Goal: Information Seeking & Learning: Learn about a topic

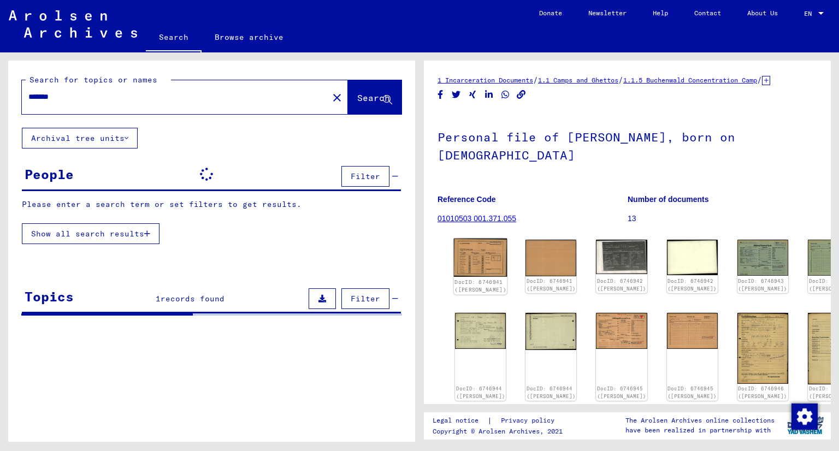
click at [477, 277] on img at bounding box center [481, 258] width 54 height 39
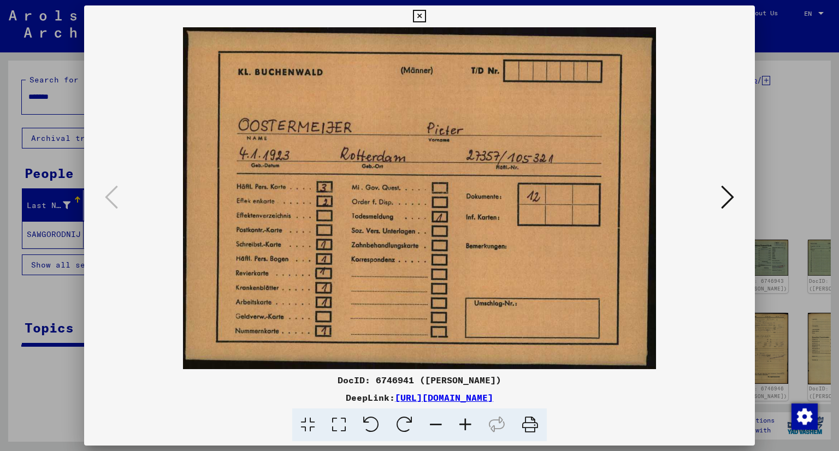
click at [722, 193] on icon at bounding box center [727, 197] width 13 height 26
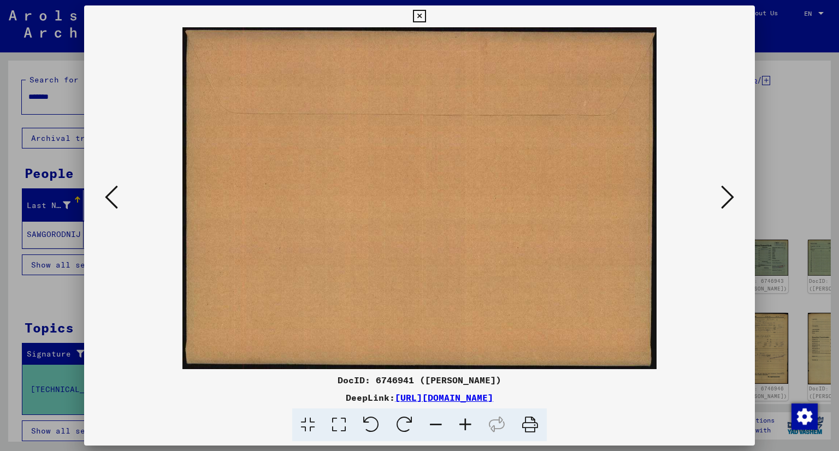
click at [725, 192] on icon at bounding box center [727, 197] width 13 height 26
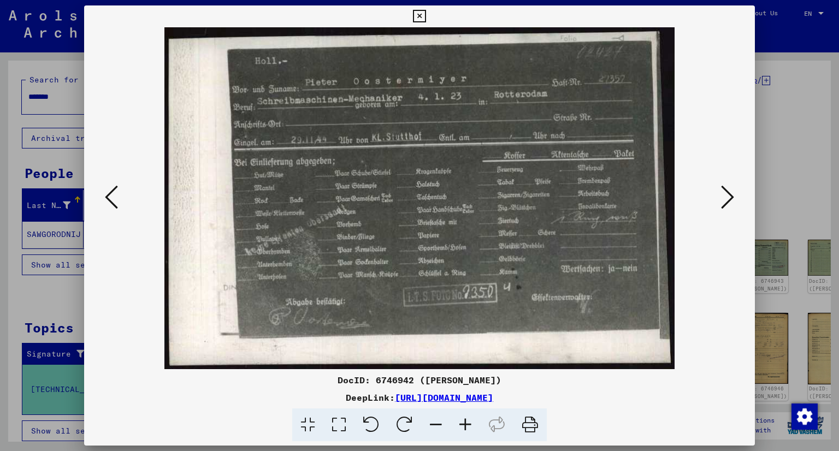
click at [722, 191] on icon at bounding box center [727, 197] width 13 height 26
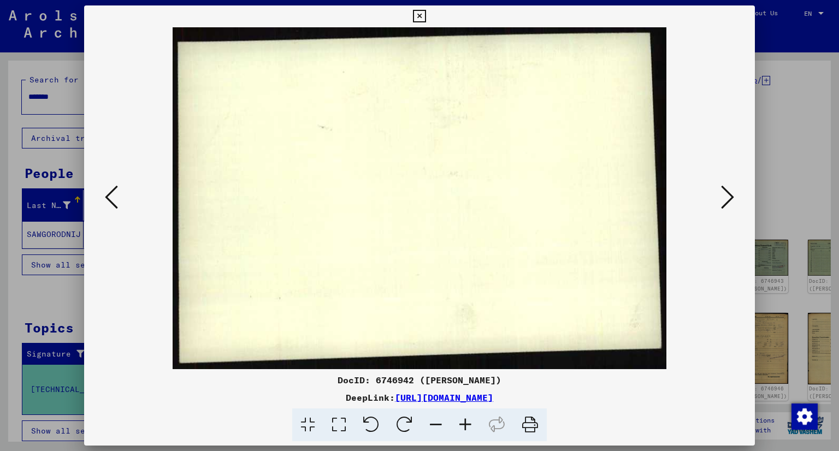
click at [725, 189] on icon at bounding box center [727, 197] width 13 height 26
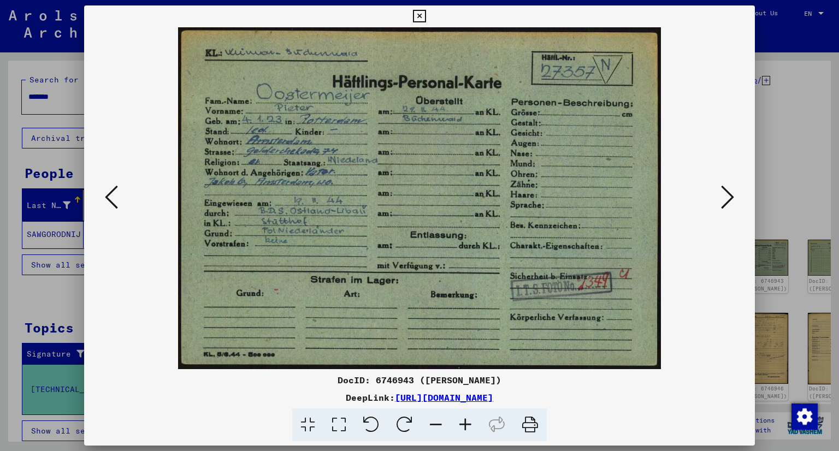
click at [726, 195] on icon at bounding box center [727, 197] width 13 height 26
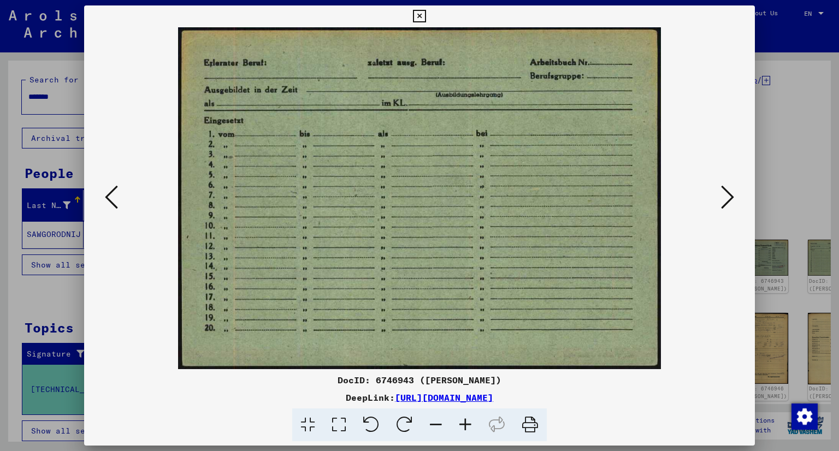
click at [726, 195] on icon at bounding box center [727, 197] width 13 height 26
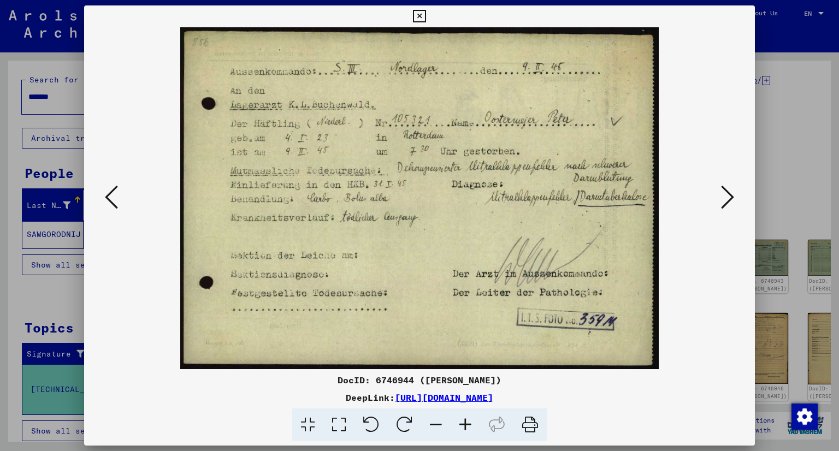
click at [465, 422] on icon at bounding box center [466, 425] width 30 height 33
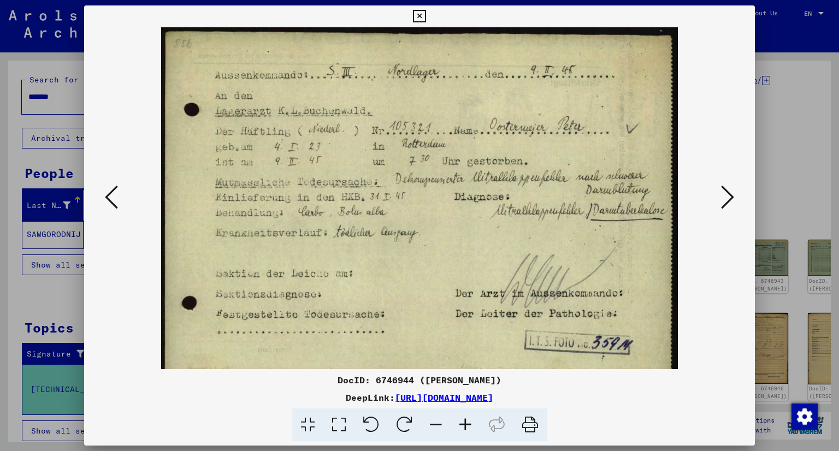
click at [467, 426] on icon at bounding box center [466, 425] width 30 height 33
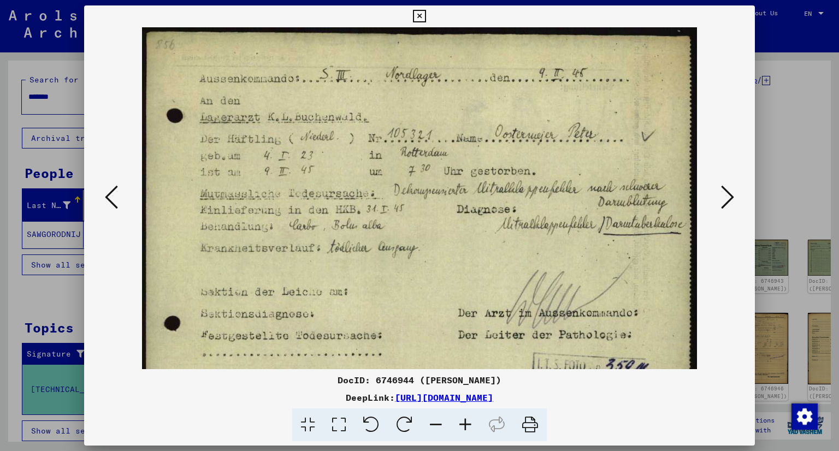
click at [467, 426] on icon at bounding box center [466, 425] width 30 height 33
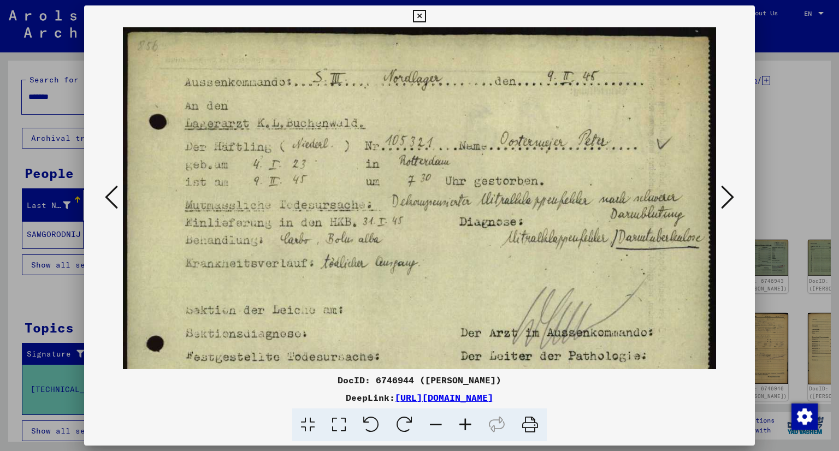
click at [467, 426] on icon at bounding box center [466, 425] width 30 height 33
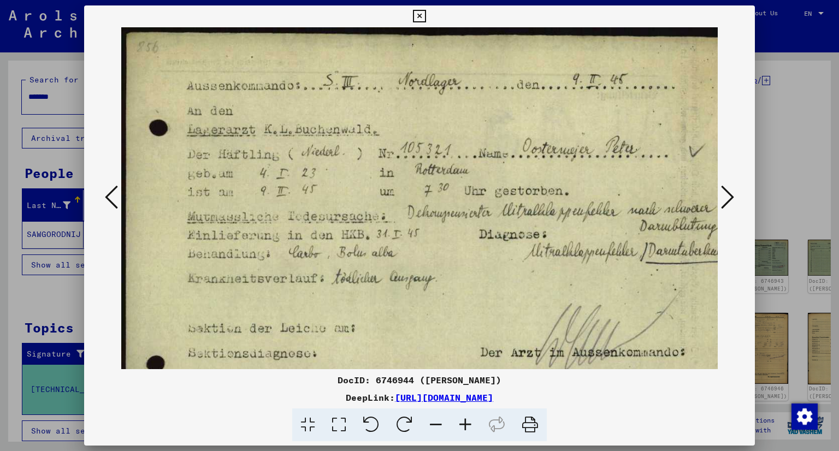
click at [467, 426] on icon at bounding box center [466, 425] width 30 height 33
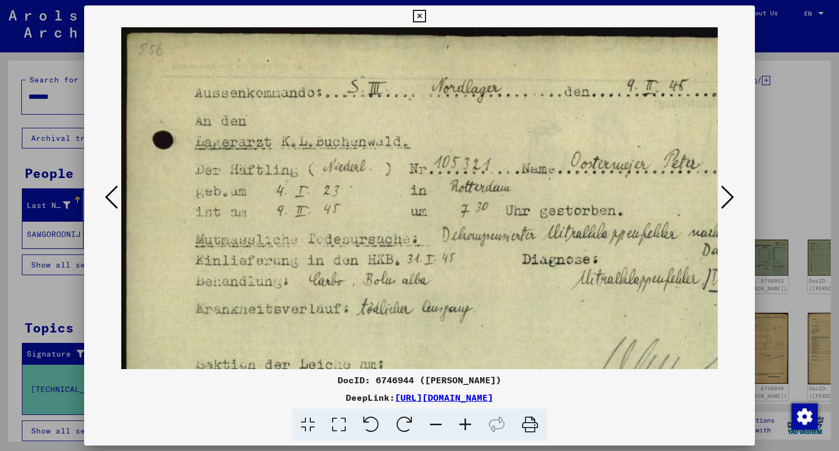
click at [467, 426] on icon at bounding box center [466, 425] width 30 height 33
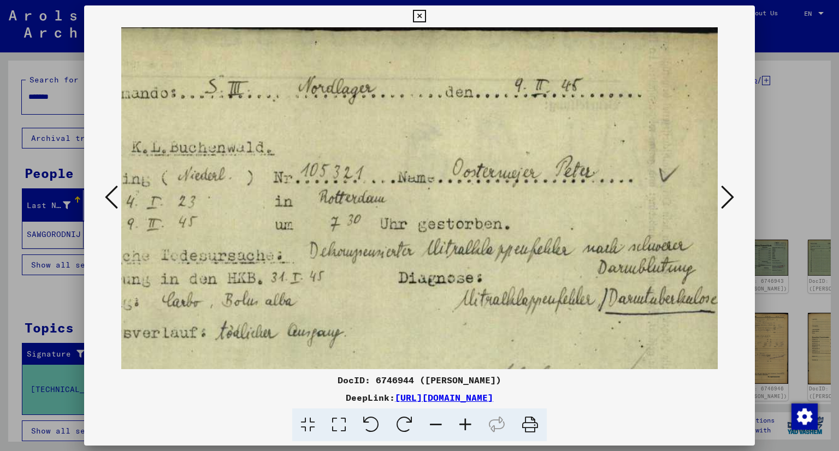
scroll to position [8, 184]
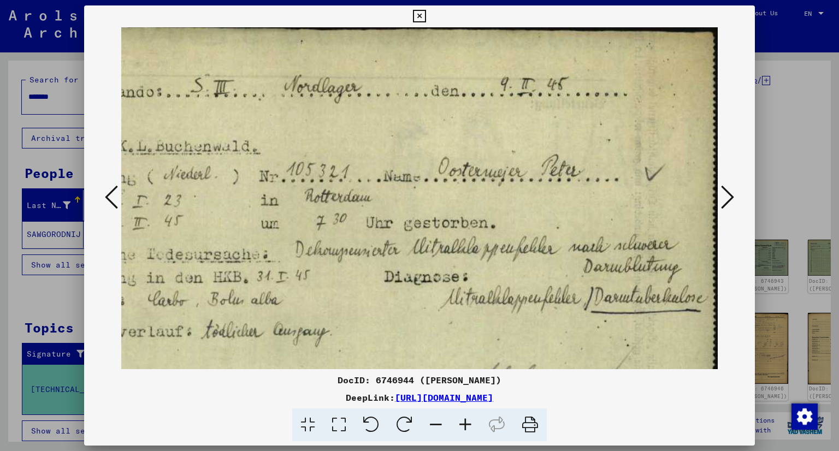
drag, startPoint x: 494, startPoint y: 316, endPoint x: 309, endPoint y: 305, distance: 185.6
click at [313, 307] on img at bounding box center [332, 300] width 784 height 561
click at [723, 201] on icon at bounding box center [727, 197] width 13 height 26
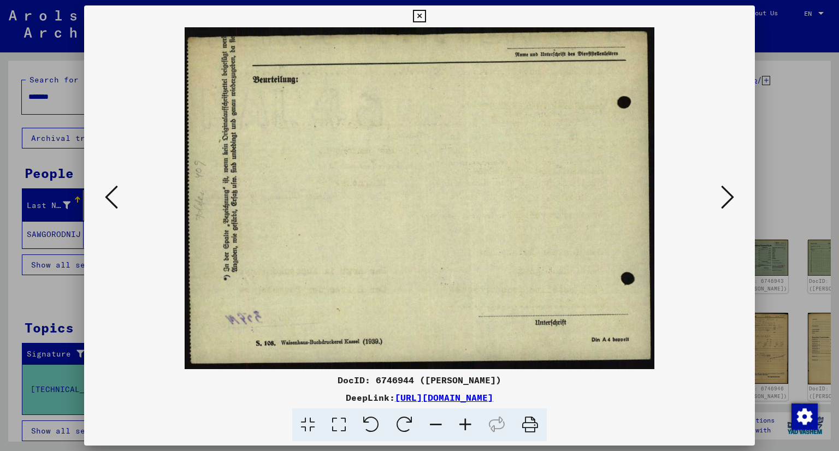
scroll to position [0, 0]
click at [723, 201] on icon at bounding box center [727, 197] width 13 height 26
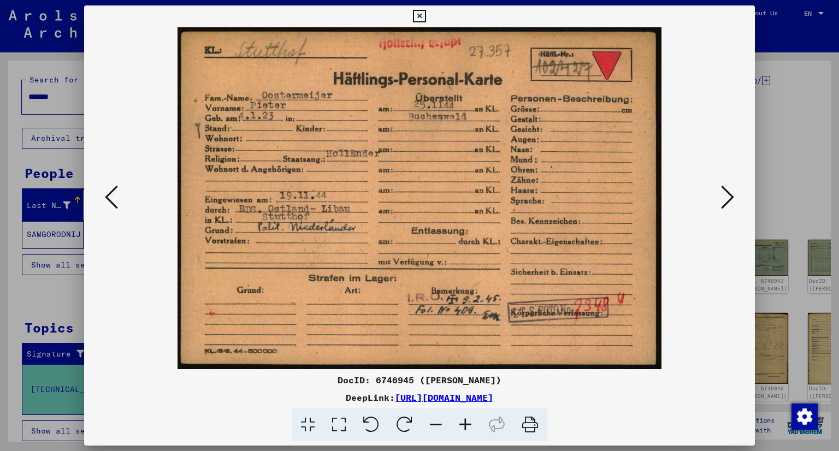
click at [723, 201] on icon at bounding box center [727, 197] width 13 height 26
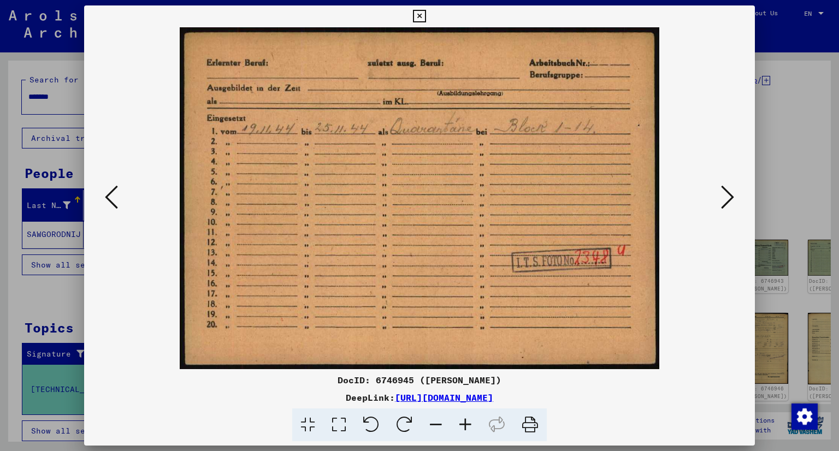
click at [723, 201] on icon at bounding box center [727, 197] width 13 height 26
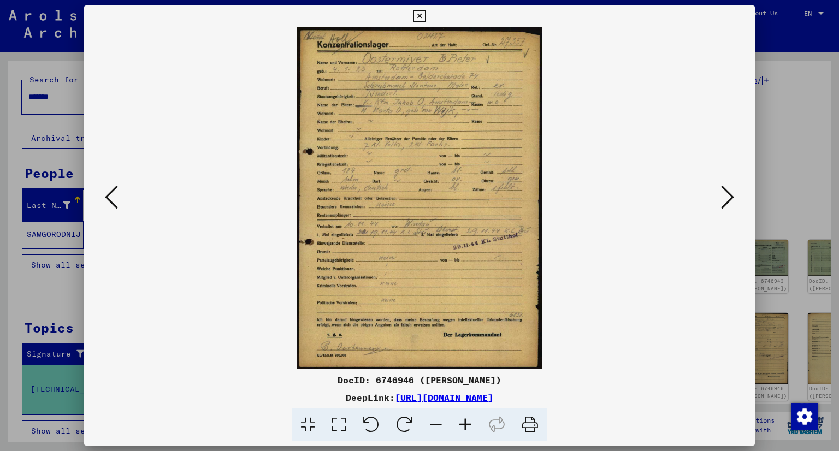
click at [116, 205] on icon at bounding box center [111, 197] width 13 height 26
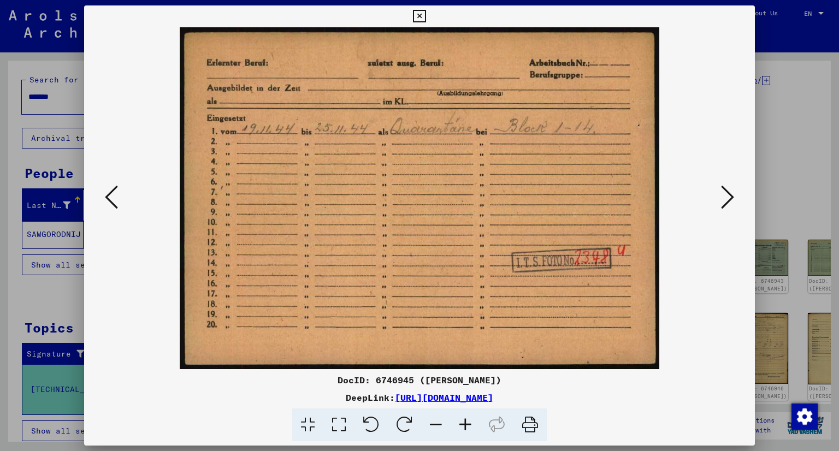
click at [116, 205] on icon at bounding box center [111, 197] width 13 height 26
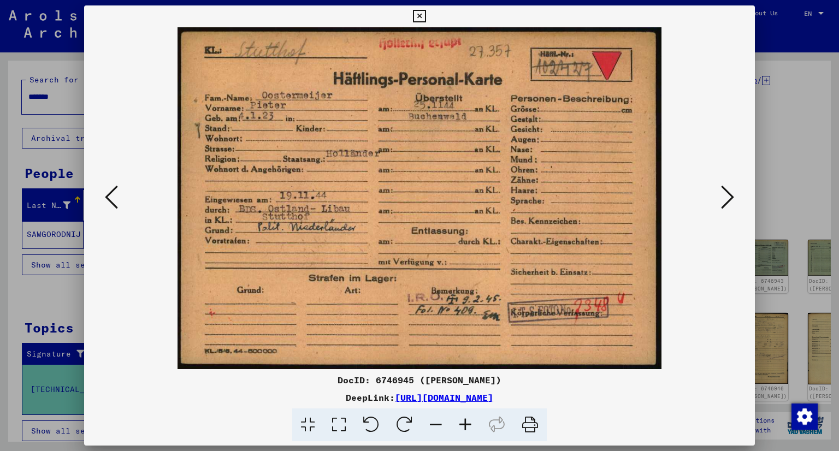
click at [730, 199] on icon at bounding box center [727, 197] width 13 height 26
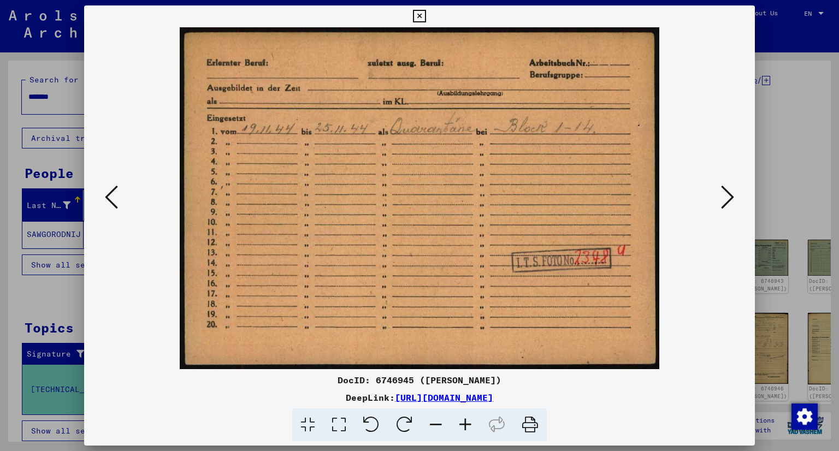
click at [730, 199] on icon at bounding box center [727, 197] width 13 height 26
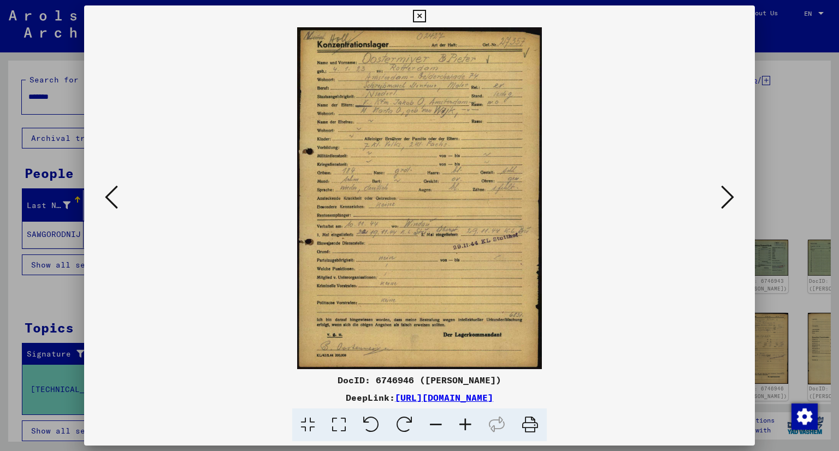
click at [730, 199] on icon at bounding box center [727, 197] width 13 height 26
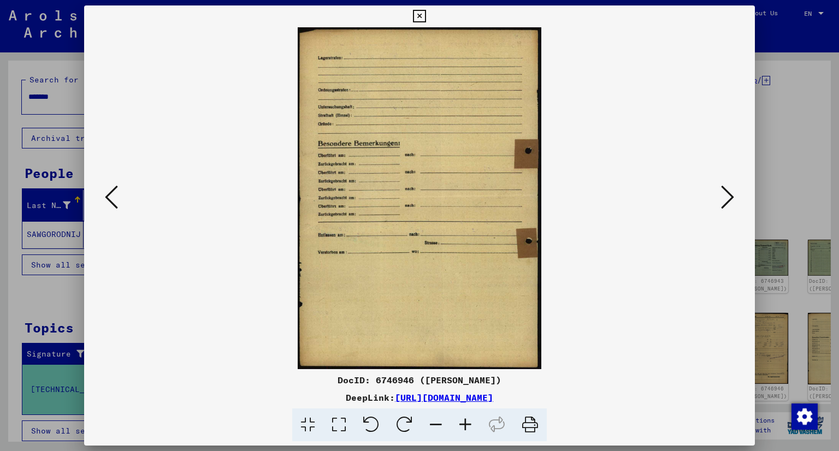
click at [730, 199] on icon at bounding box center [727, 197] width 13 height 26
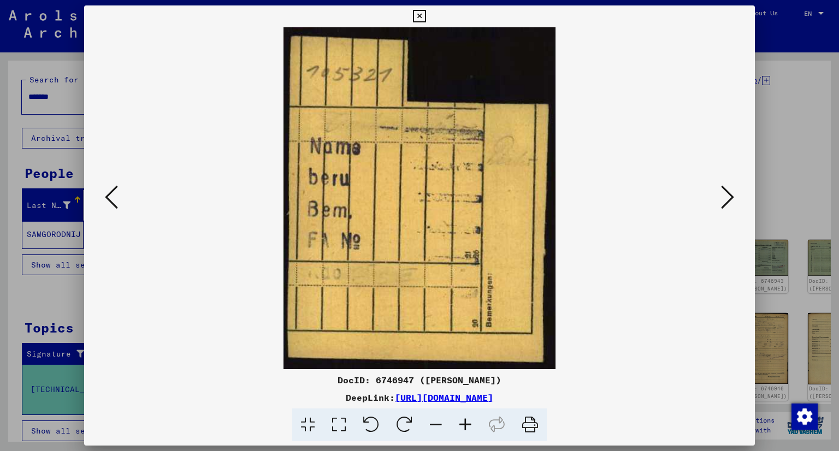
click at [730, 199] on icon at bounding box center [727, 197] width 13 height 26
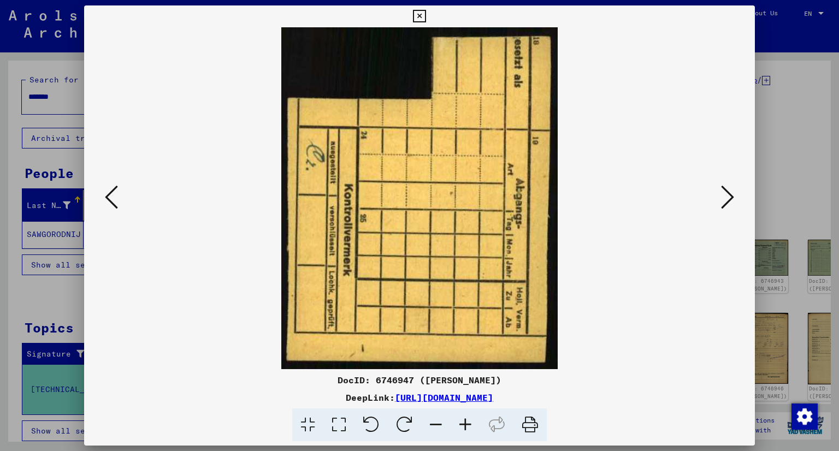
click at [730, 199] on icon at bounding box center [727, 197] width 13 height 26
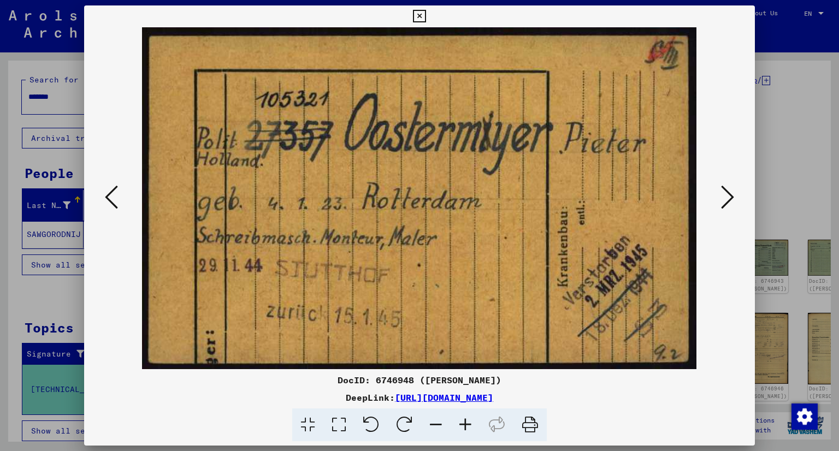
click at [730, 199] on icon at bounding box center [727, 197] width 13 height 26
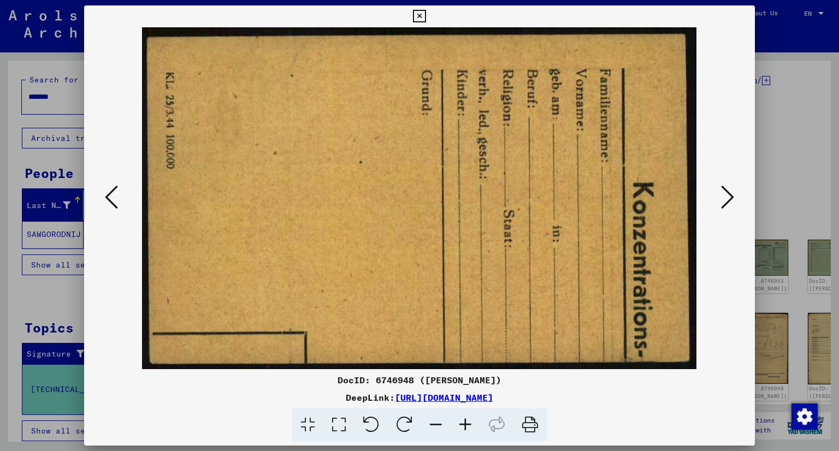
click at [120, 205] on button at bounding box center [112, 198] width 20 height 31
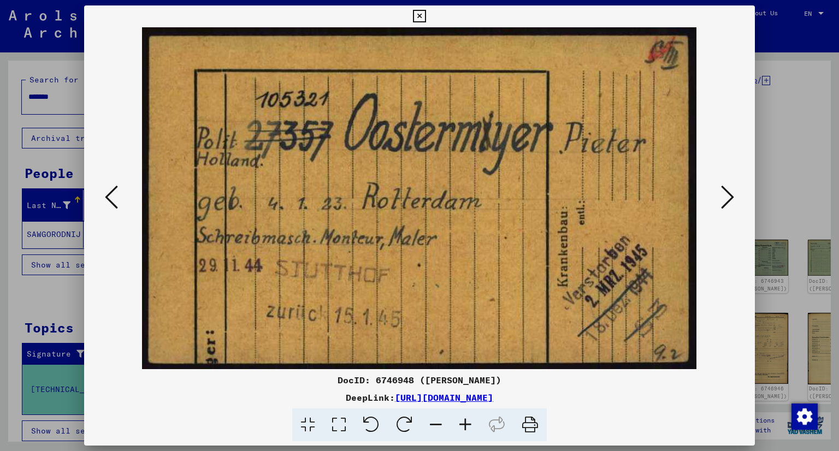
click at [732, 196] on icon at bounding box center [727, 197] width 13 height 26
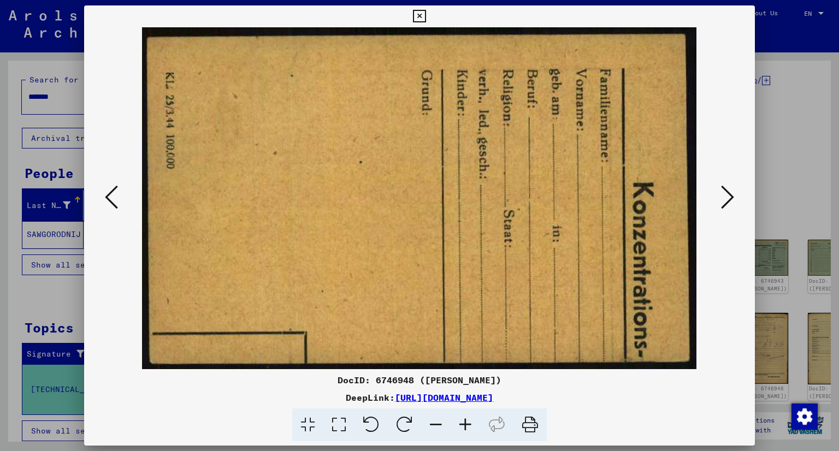
click at [732, 196] on icon at bounding box center [727, 197] width 13 height 26
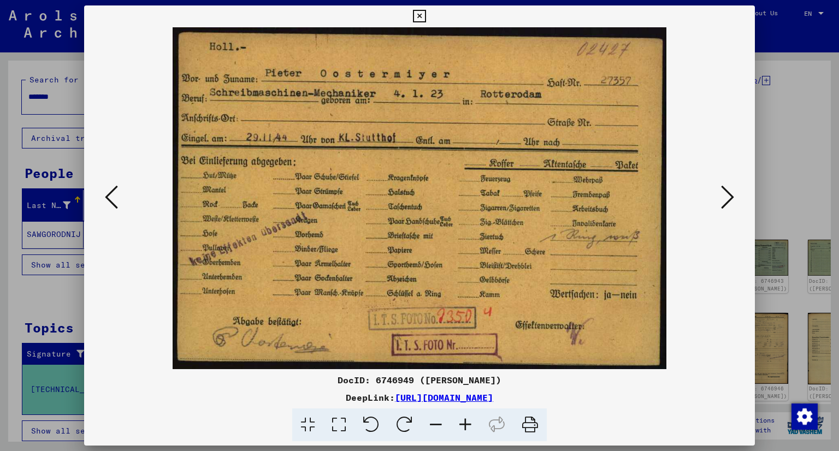
click at [732, 196] on icon at bounding box center [727, 197] width 13 height 26
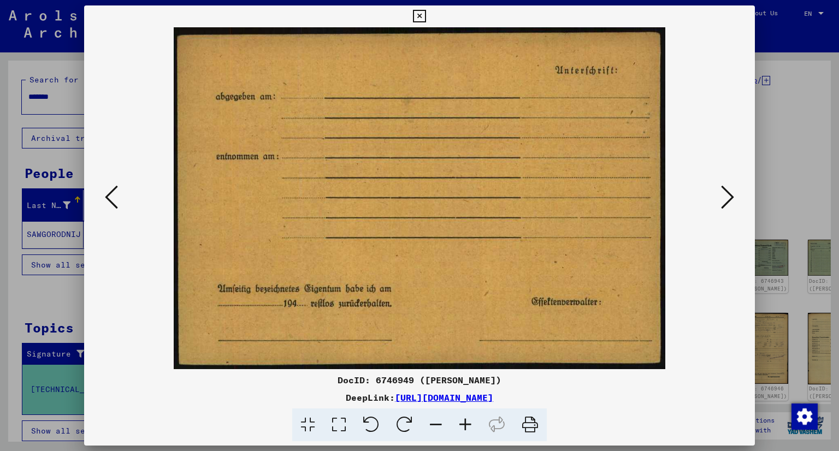
click at [732, 196] on icon at bounding box center [727, 197] width 13 height 26
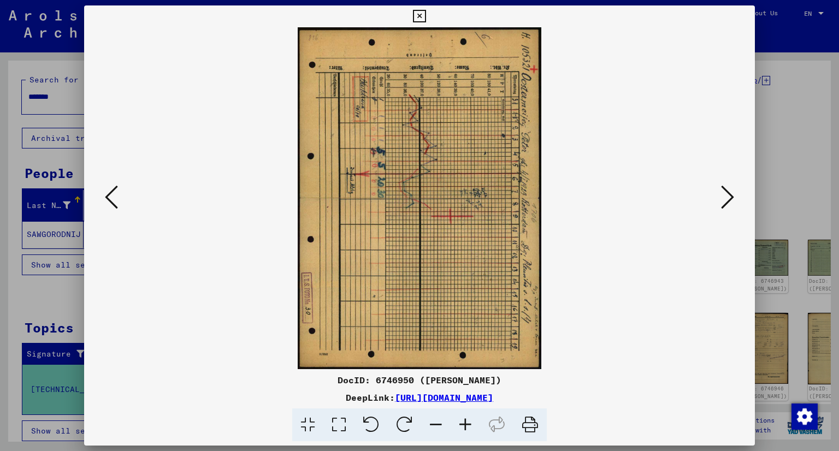
click at [732, 196] on icon at bounding box center [727, 197] width 13 height 26
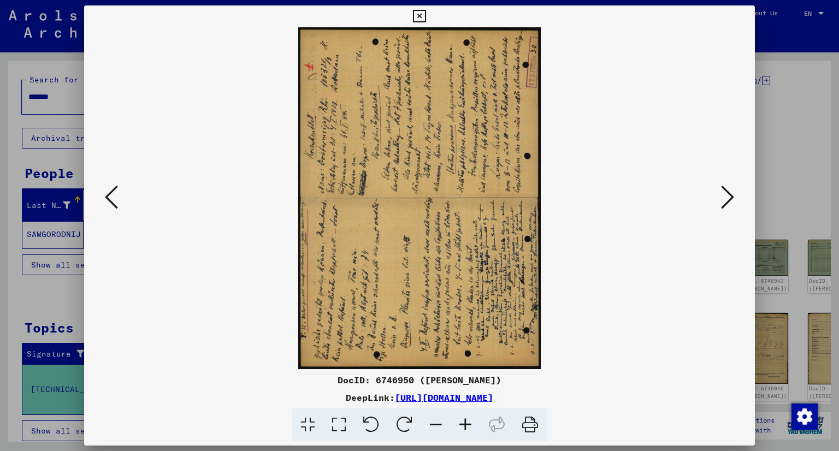
click at [732, 196] on icon at bounding box center [727, 197] width 13 height 26
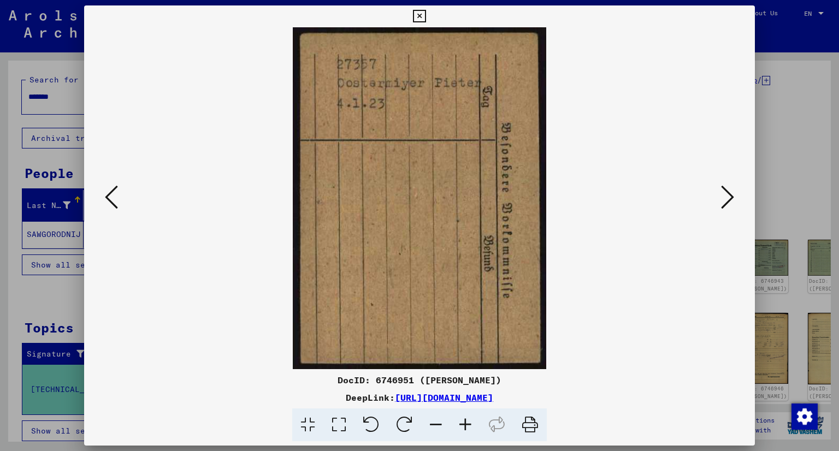
click at [732, 196] on icon at bounding box center [727, 197] width 13 height 26
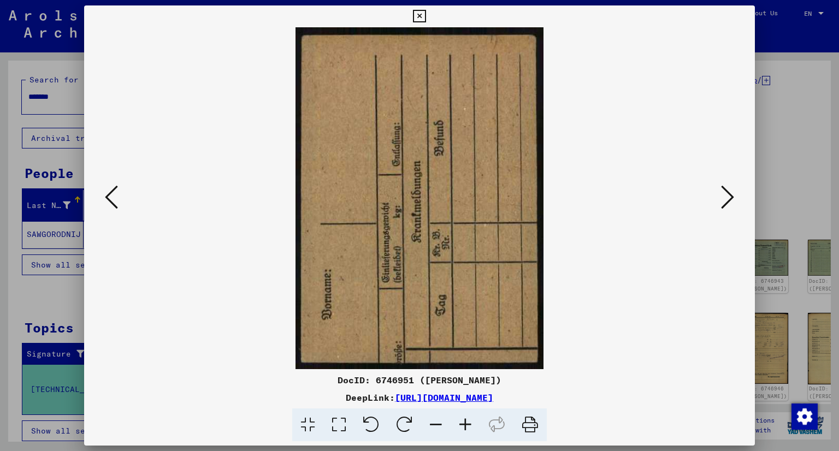
click at [732, 196] on icon at bounding box center [727, 197] width 13 height 26
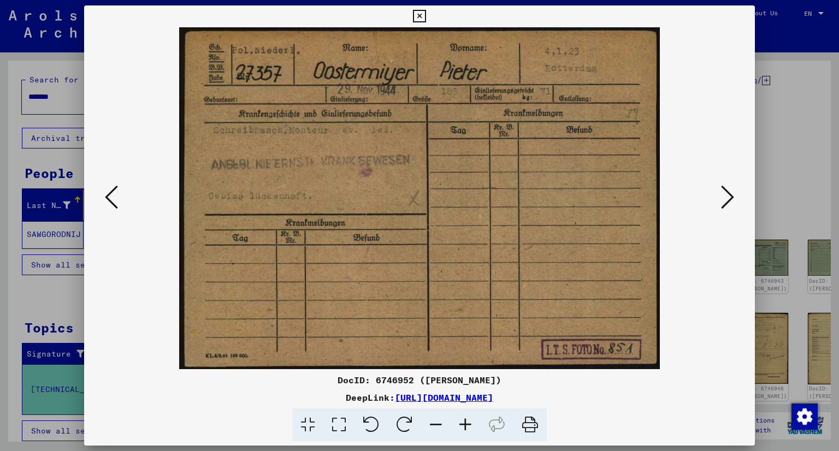
click at [732, 196] on icon at bounding box center [727, 197] width 13 height 26
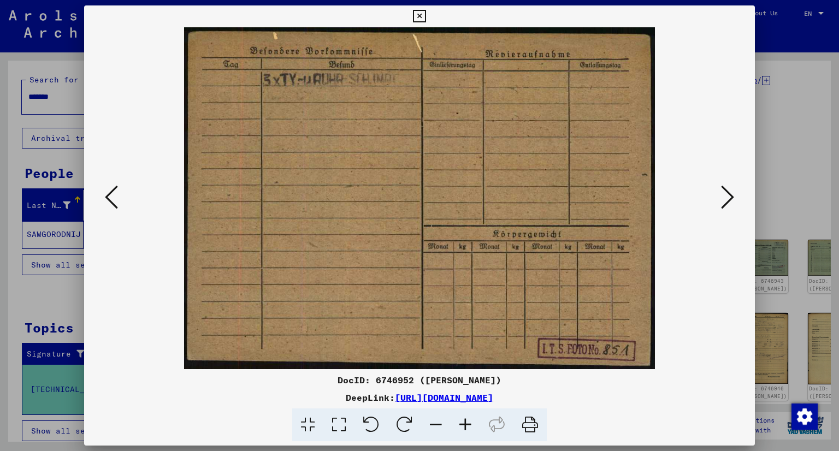
click at [732, 196] on icon at bounding box center [727, 197] width 13 height 26
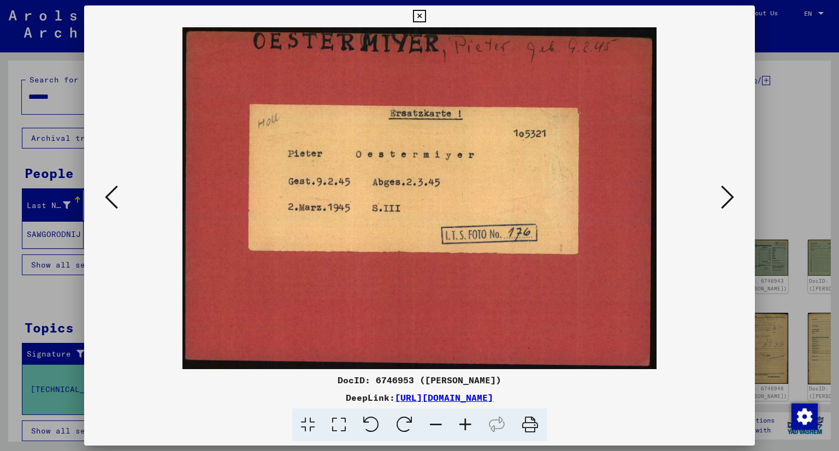
click at [732, 196] on icon at bounding box center [727, 197] width 13 height 26
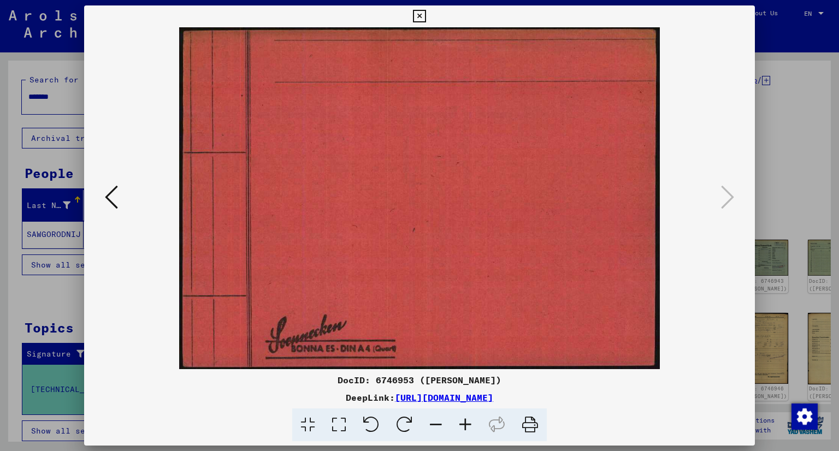
click at [11, 169] on div at bounding box center [419, 225] width 839 height 451
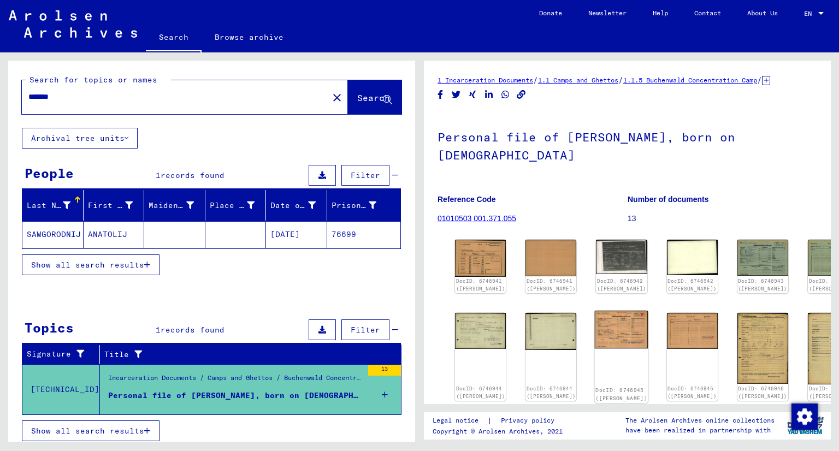
click at [601, 349] on img at bounding box center [622, 330] width 54 height 38
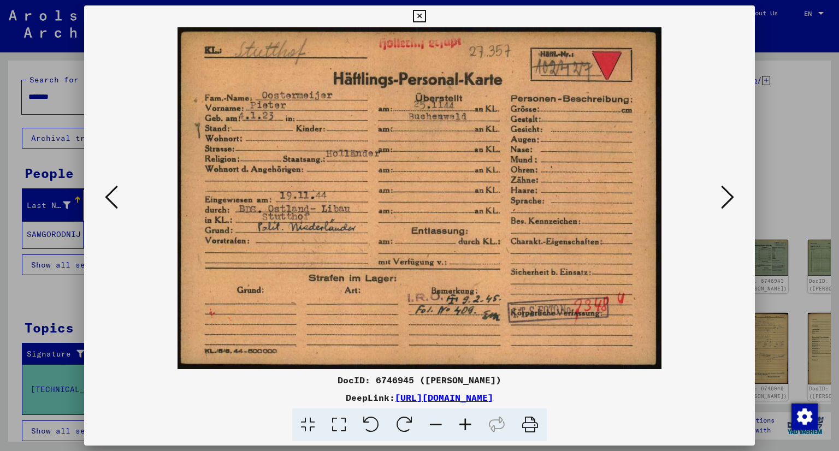
click at [739, 201] on div at bounding box center [420, 198] width 672 height 342
click at [729, 196] on icon at bounding box center [727, 197] width 13 height 26
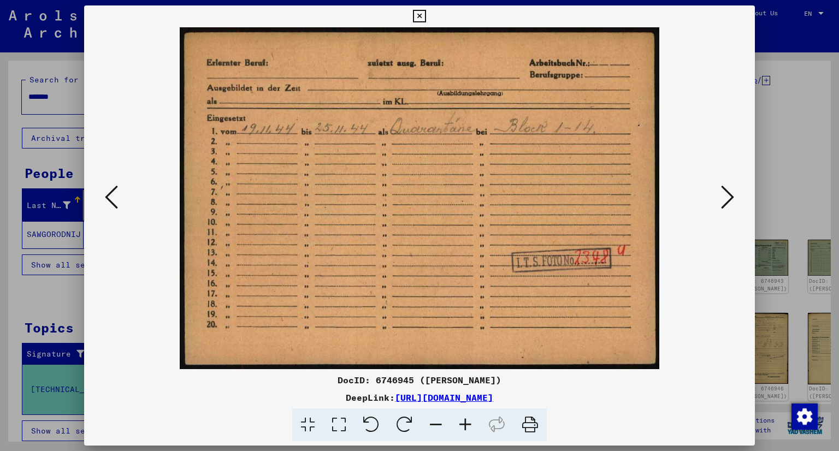
click at [728, 196] on icon at bounding box center [727, 197] width 13 height 26
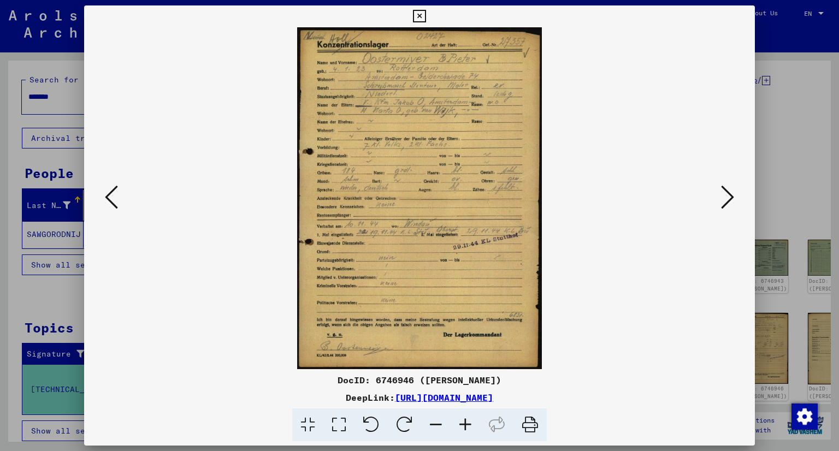
click at [728, 196] on icon at bounding box center [727, 197] width 13 height 26
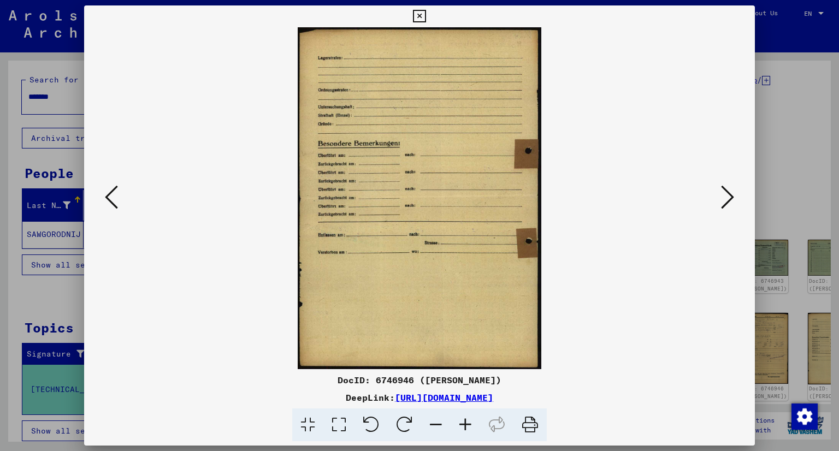
click at [728, 196] on icon at bounding box center [727, 197] width 13 height 26
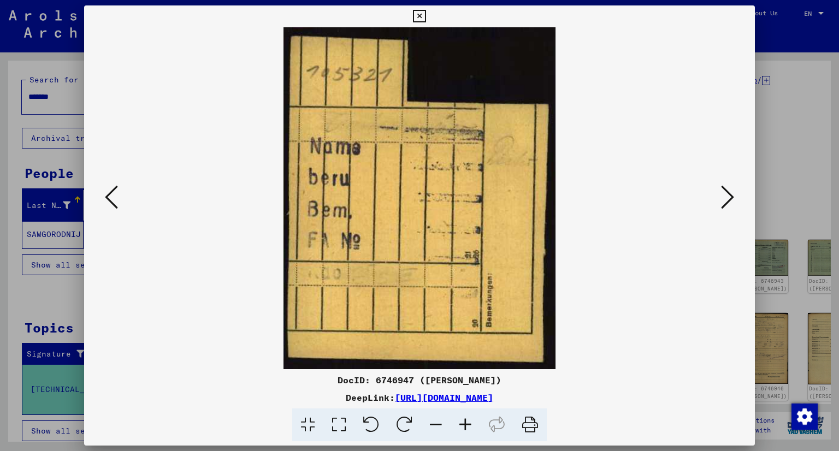
click at [728, 196] on icon at bounding box center [727, 197] width 13 height 26
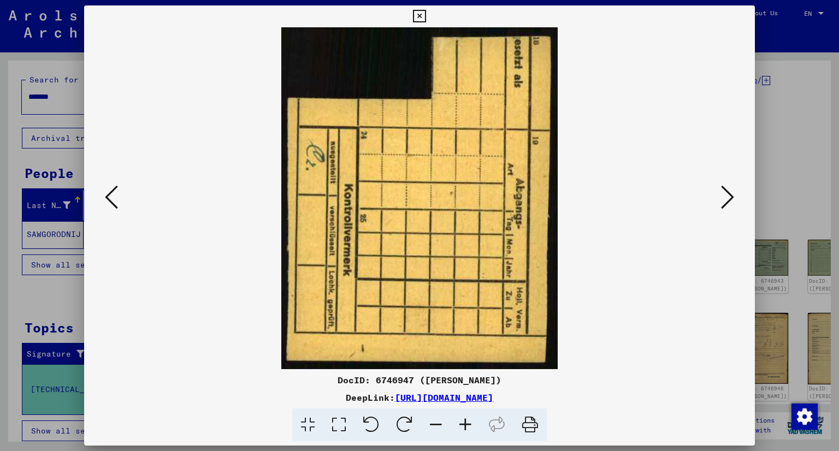
click at [728, 196] on icon at bounding box center [727, 197] width 13 height 26
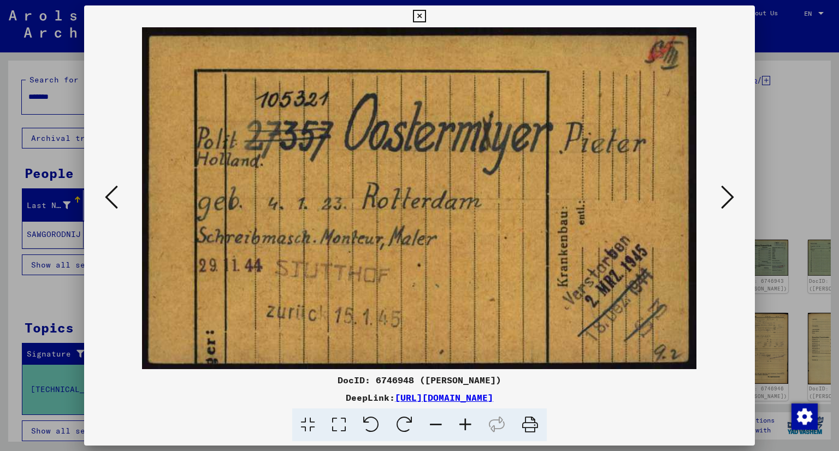
click at [728, 196] on icon at bounding box center [727, 197] width 13 height 26
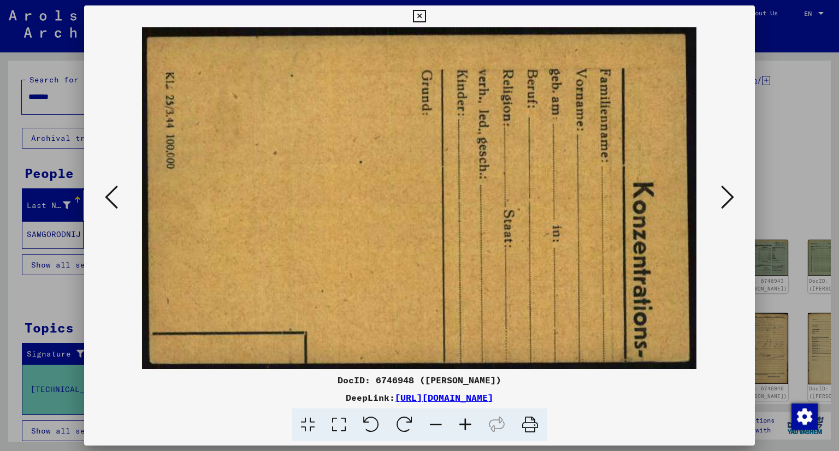
click at [728, 196] on icon at bounding box center [727, 197] width 13 height 26
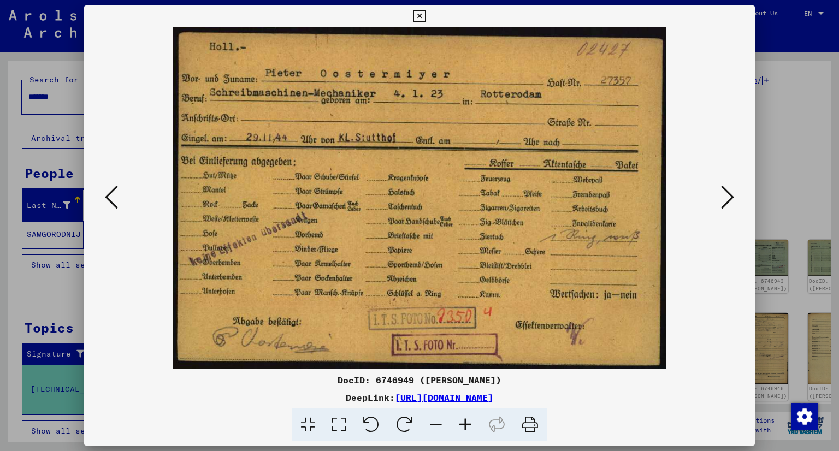
click at [728, 196] on icon at bounding box center [727, 197] width 13 height 26
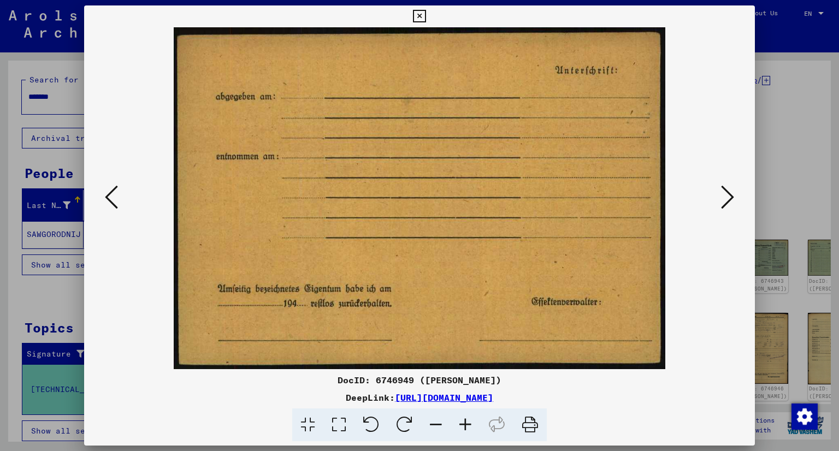
click at [728, 196] on icon at bounding box center [727, 197] width 13 height 26
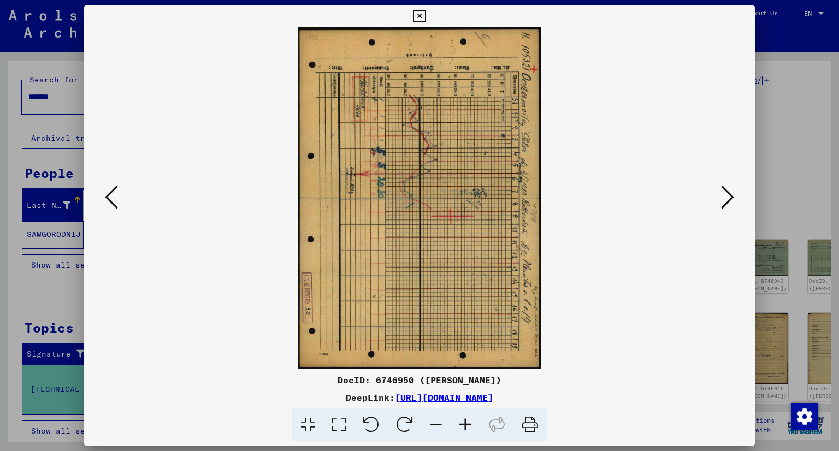
click at [108, 191] on icon at bounding box center [111, 197] width 13 height 26
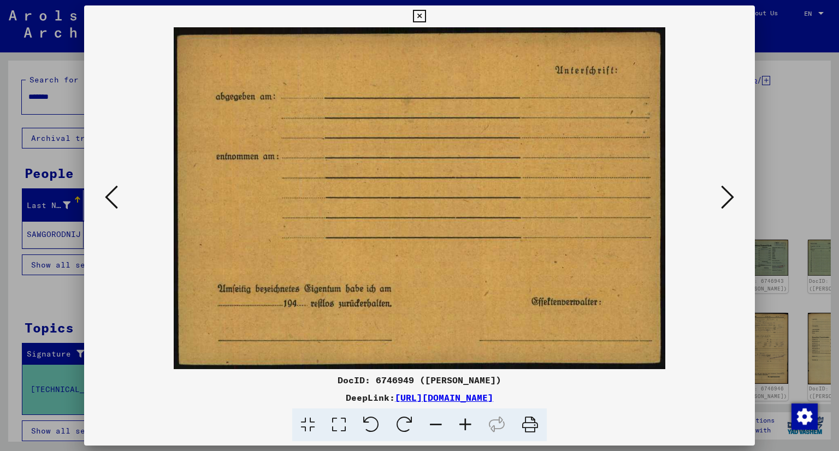
click at [109, 190] on icon at bounding box center [111, 197] width 13 height 26
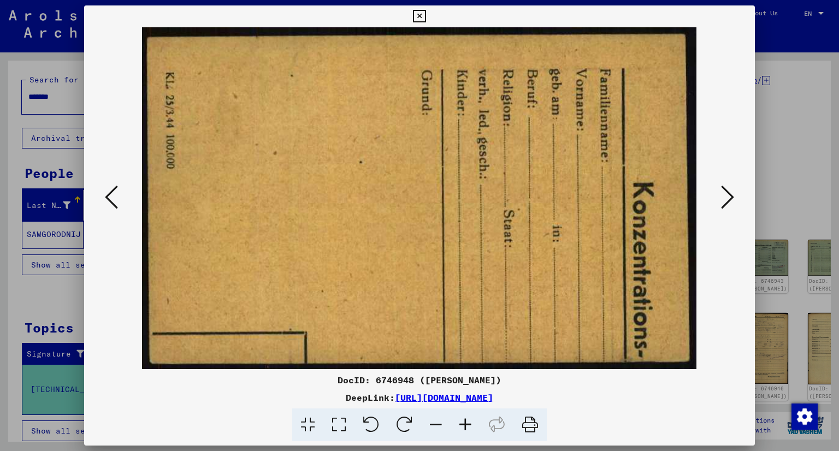
click at [109, 190] on icon at bounding box center [111, 197] width 13 height 26
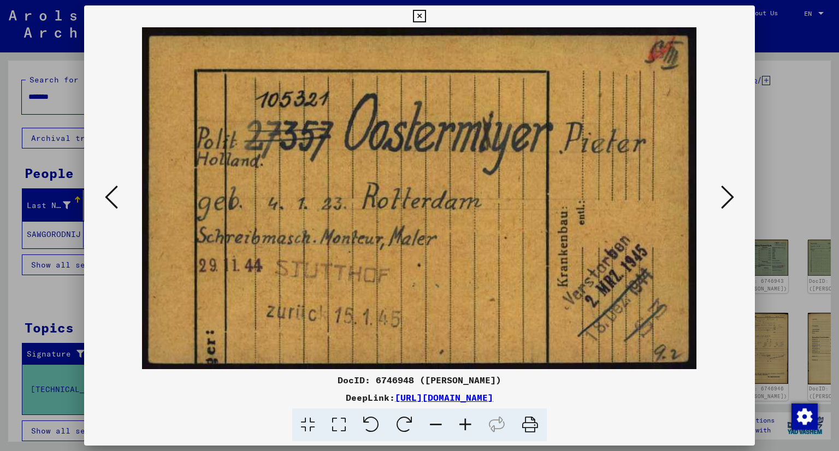
click at [109, 190] on icon at bounding box center [111, 197] width 13 height 26
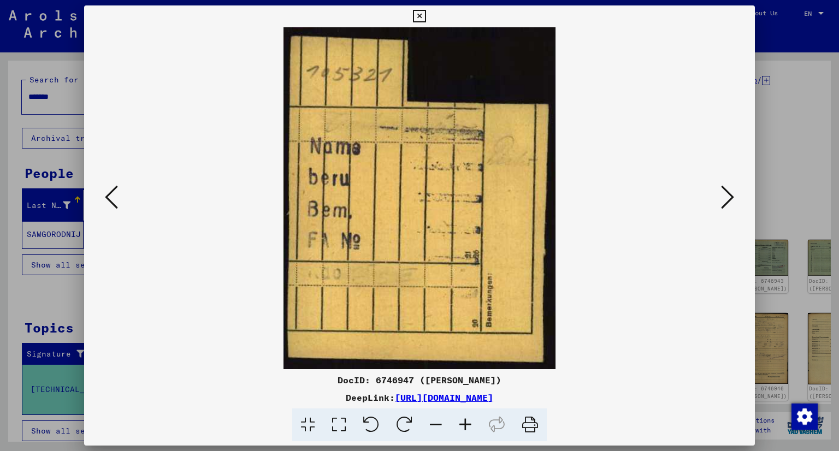
click at [109, 190] on icon at bounding box center [111, 197] width 13 height 26
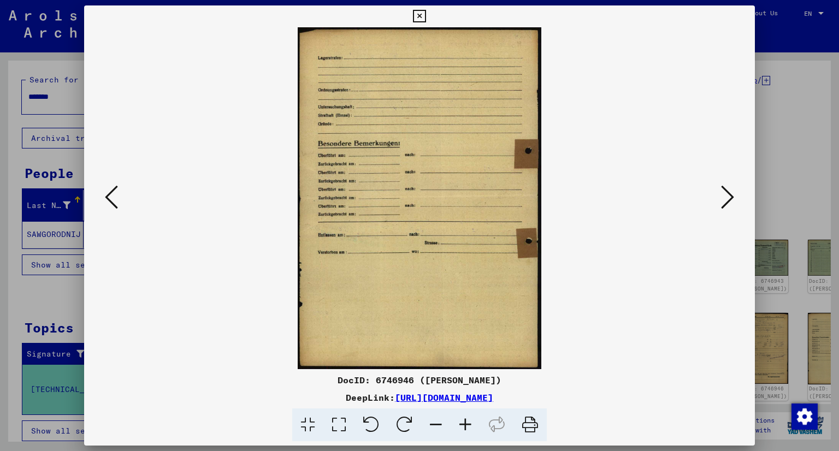
click at [109, 190] on icon at bounding box center [111, 197] width 13 height 26
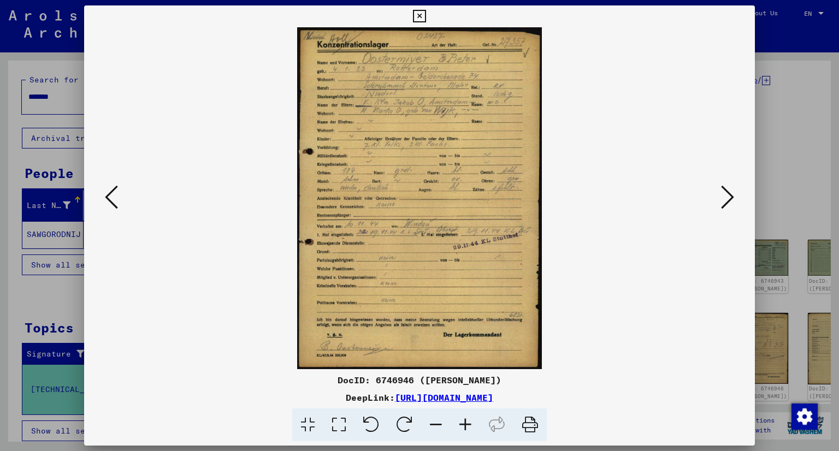
click at [109, 190] on icon at bounding box center [111, 197] width 13 height 26
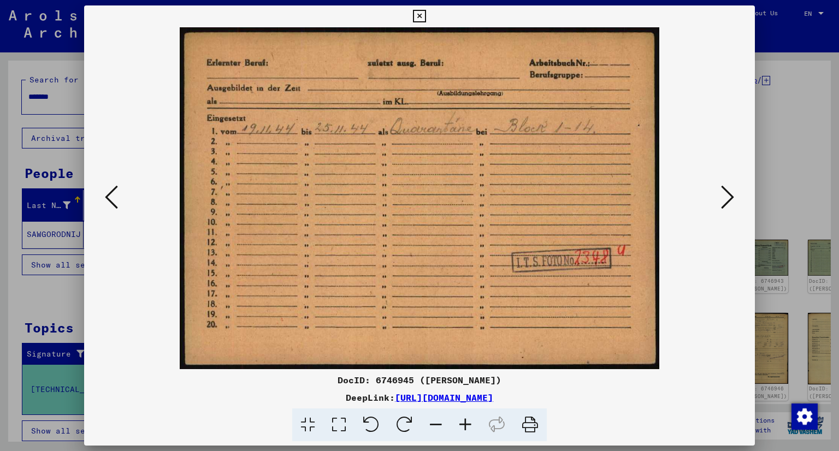
click at [109, 190] on icon at bounding box center [111, 197] width 13 height 26
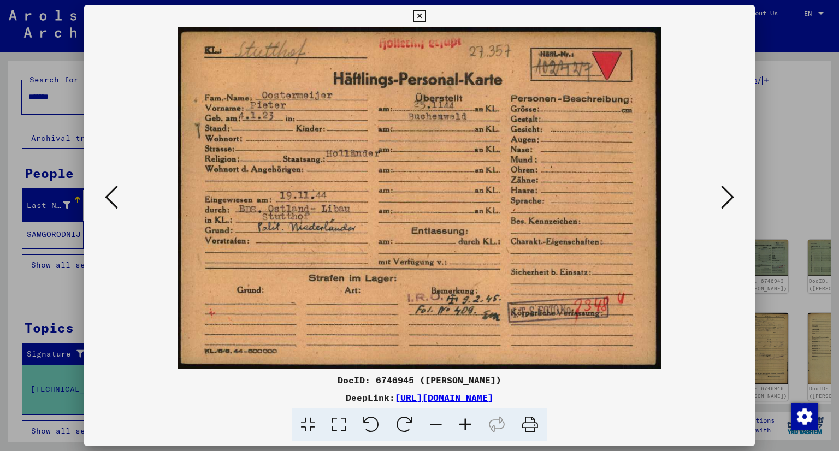
click at [109, 190] on icon at bounding box center [111, 197] width 13 height 26
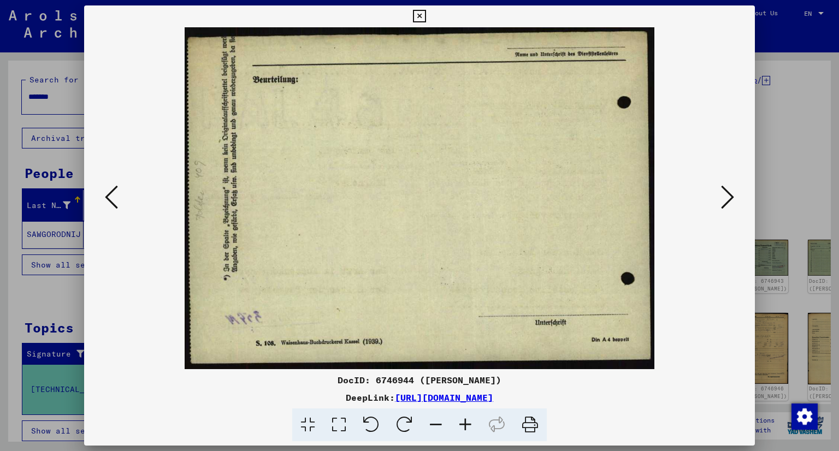
click at [109, 190] on icon at bounding box center [111, 197] width 13 height 26
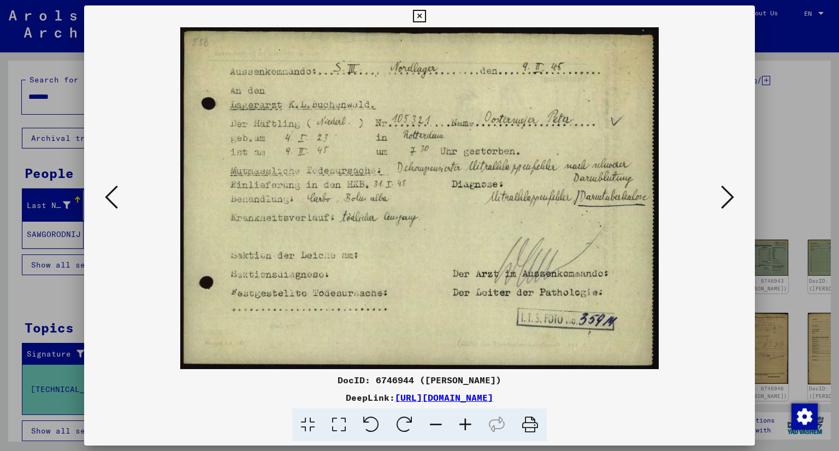
click at [109, 190] on icon at bounding box center [111, 197] width 13 height 26
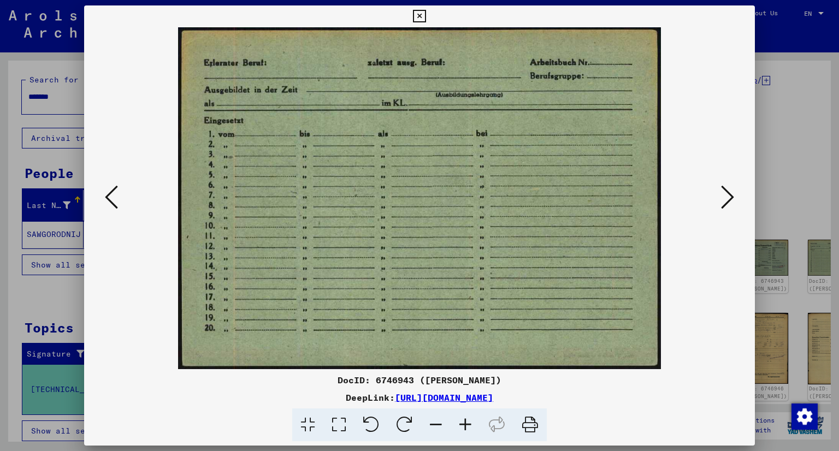
click at [109, 190] on icon at bounding box center [111, 197] width 13 height 26
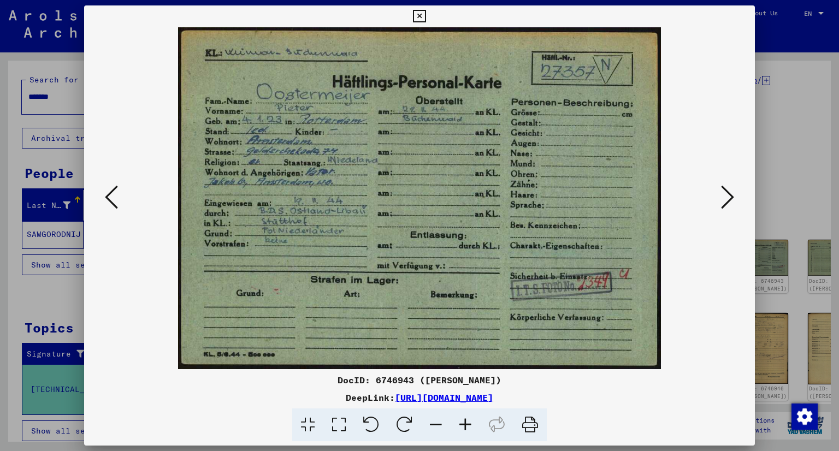
click at [462, 422] on icon at bounding box center [466, 425] width 30 height 33
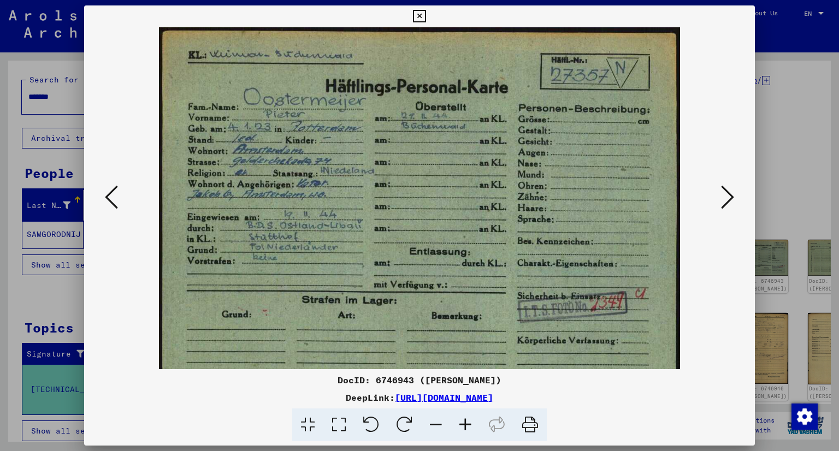
click at [462, 422] on icon at bounding box center [466, 425] width 30 height 33
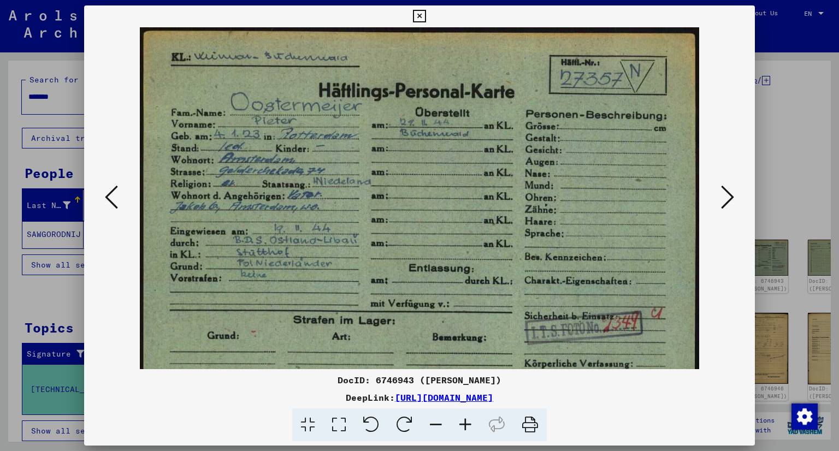
click at [462, 422] on icon at bounding box center [466, 425] width 30 height 33
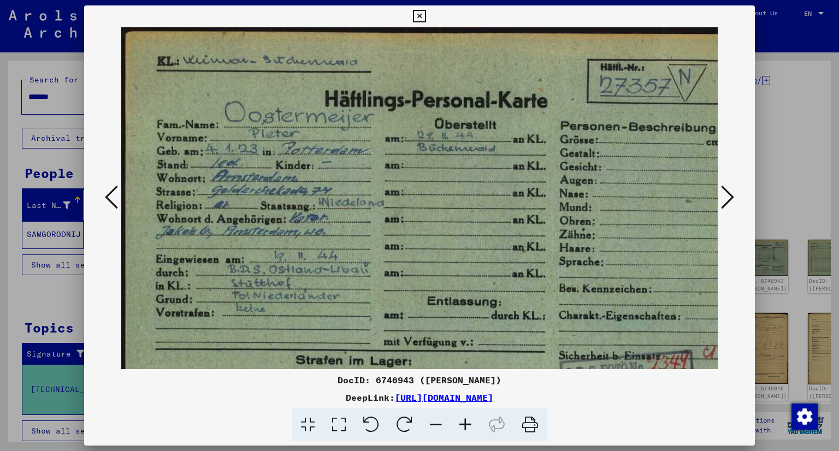
click at [462, 422] on icon at bounding box center [466, 425] width 30 height 33
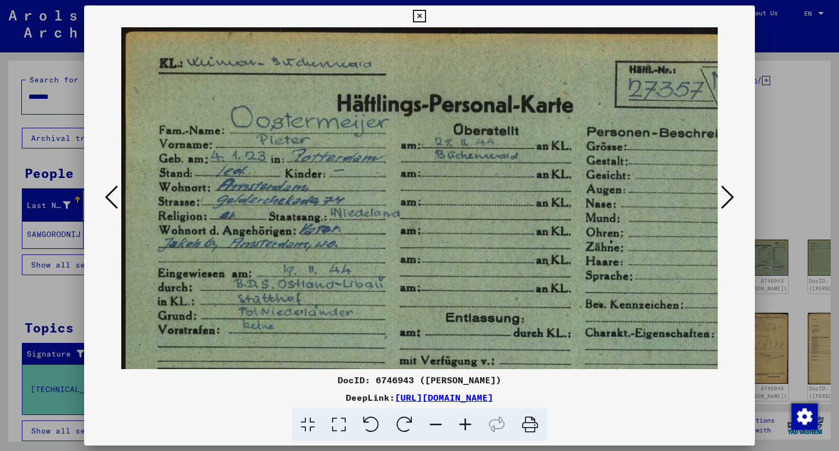
click at [462, 422] on icon at bounding box center [466, 425] width 30 height 33
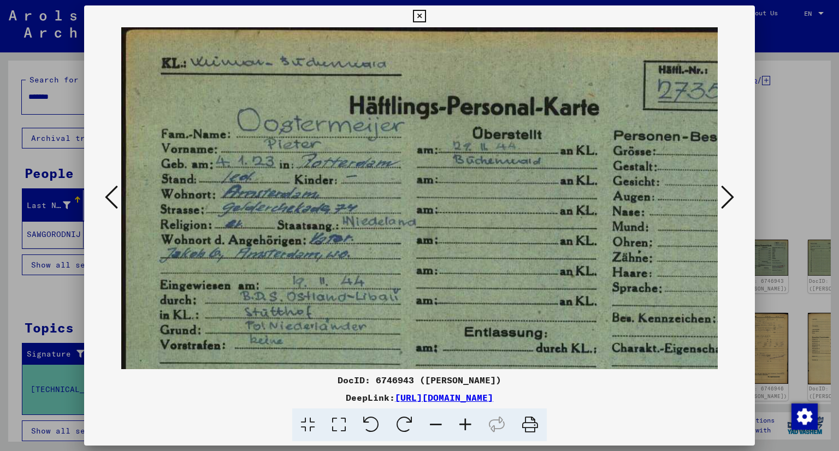
scroll to position [8, 0]
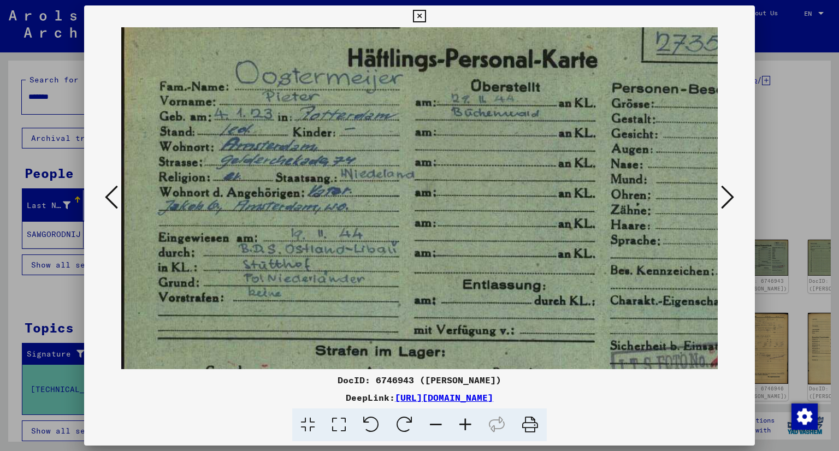
drag, startPoint x: 369, startPoint y: 309, endPoint x: 367, endPoint y: 255, distance: 54.1
click at [367, 255] on img at bounding box center [477, 231] width 714 height 506
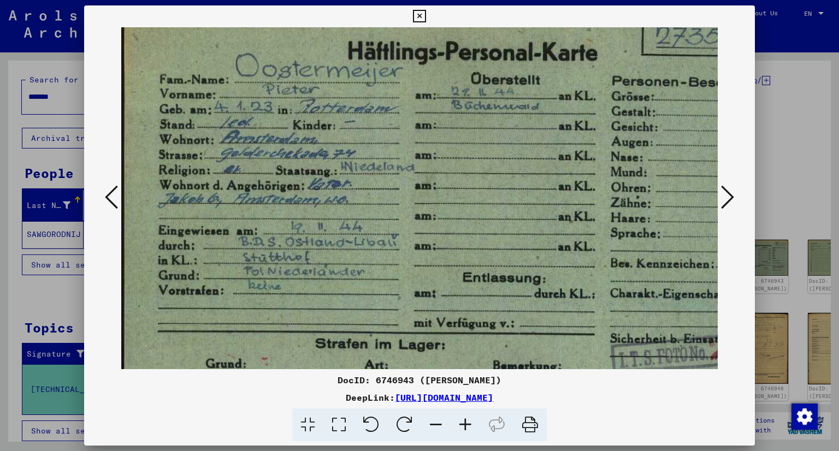
click at [725, 191] on icon at bounding box center [727, 197] width 13 height 26
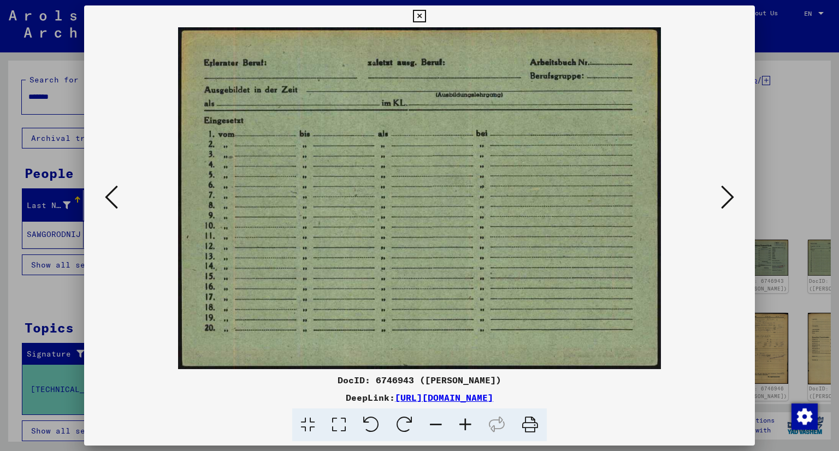
click at [725, 191] on icon at bounding box center [727, 197] width 13 height 26
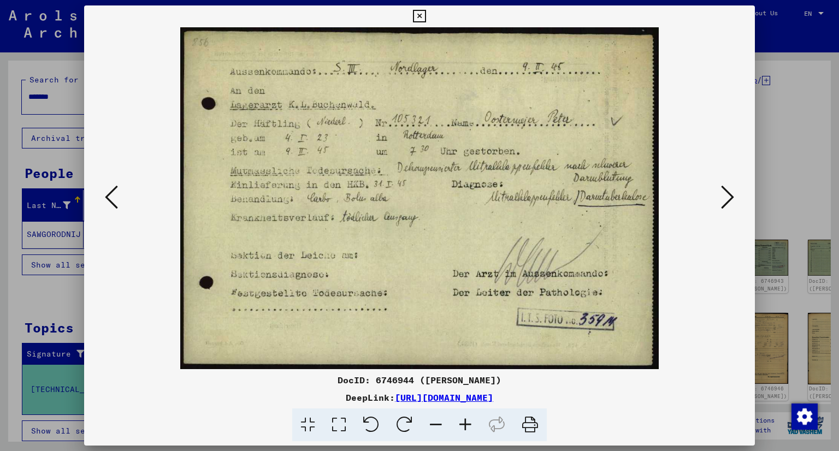
click at [738, 205] on div at bounding box center [420, 198] width 672 height 342
click at [729, 204] on icon at bounding box center [727, 197] width 13 height 26
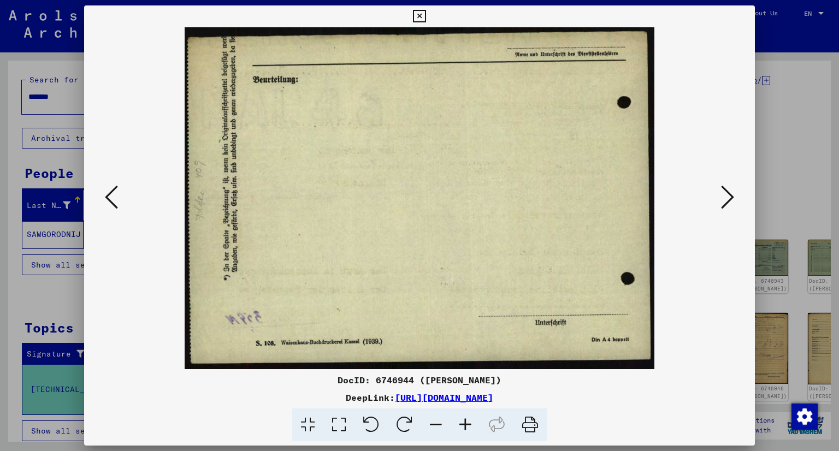
click at [729, 204] on icon at bounding box center [727, 197] width 13 height 26
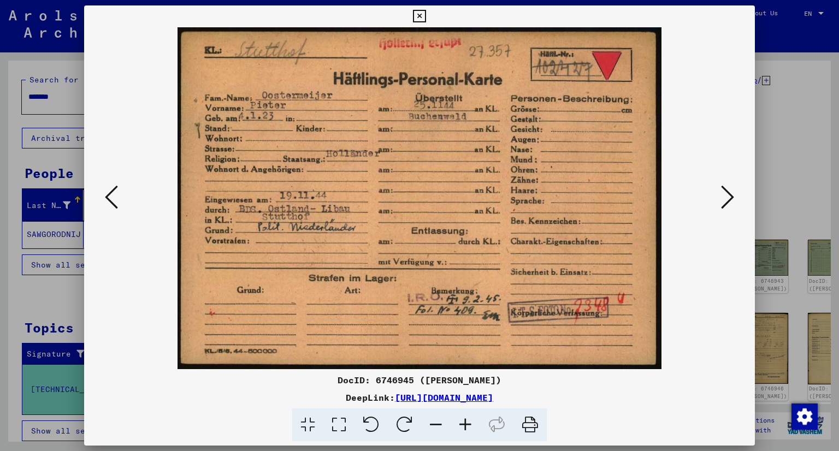
click at [729, 204] on icon at bounding box center [727, 197] width 13 height 26
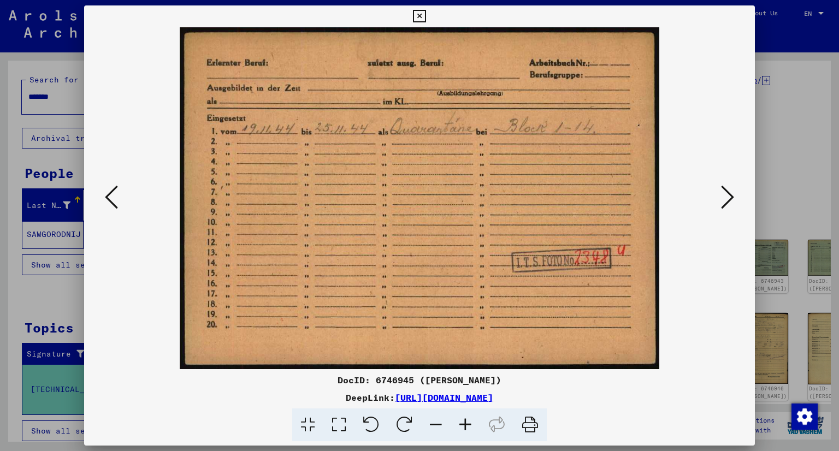
click at [727, 203] on icon at bounding box center [727, 197] width 13 height 26
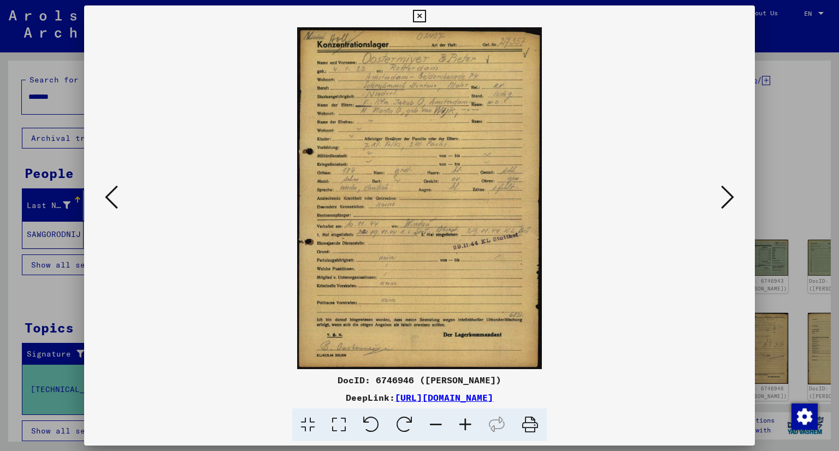
click at [727, 203] on icon at bounding box center [727, 197] width 13 height 26
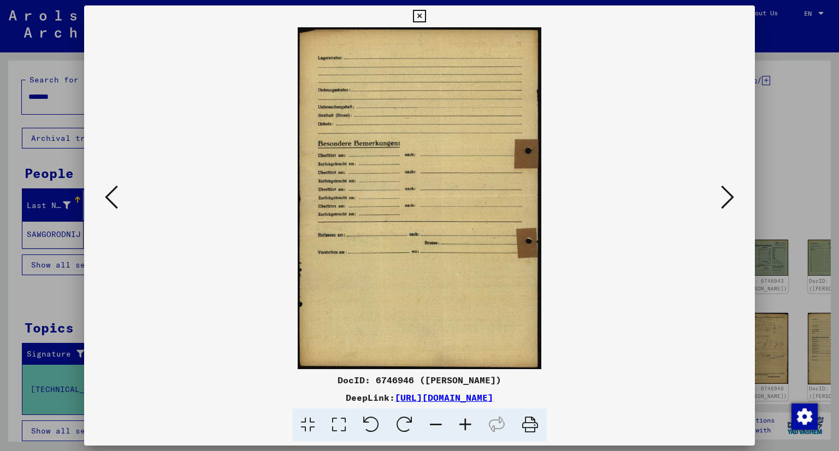
click at [111, 203] on icon at bounding box center [111, 197] width 13 height 26
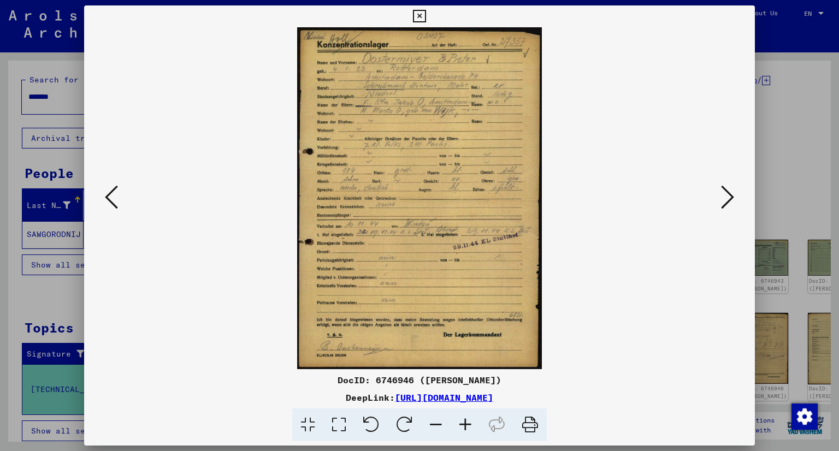
click at [722, 199] on icon at bounding box center [727, 197] width 13 height 26
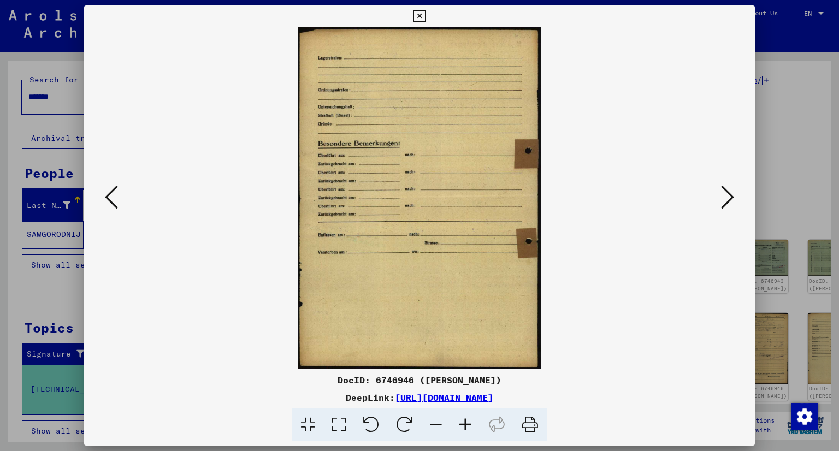
click at [722, 199] on icon at bounding box center [727, 197] width 13 height 26
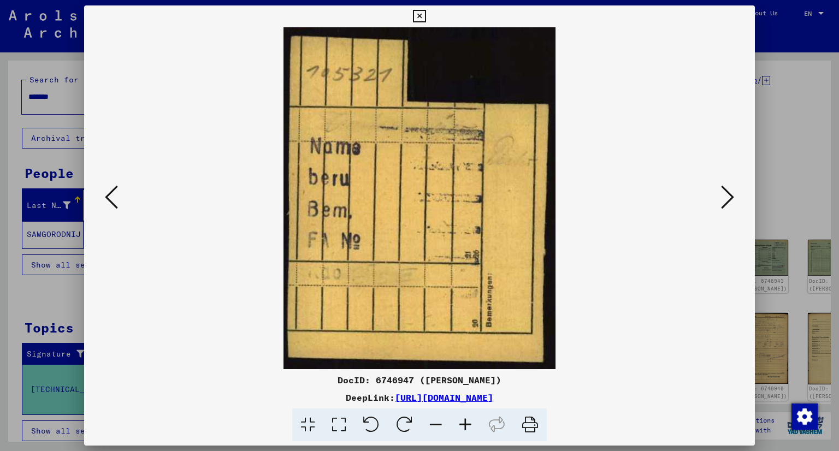
click at [722, 199] on icon at bounding box center [727, 197] width 13 height 26
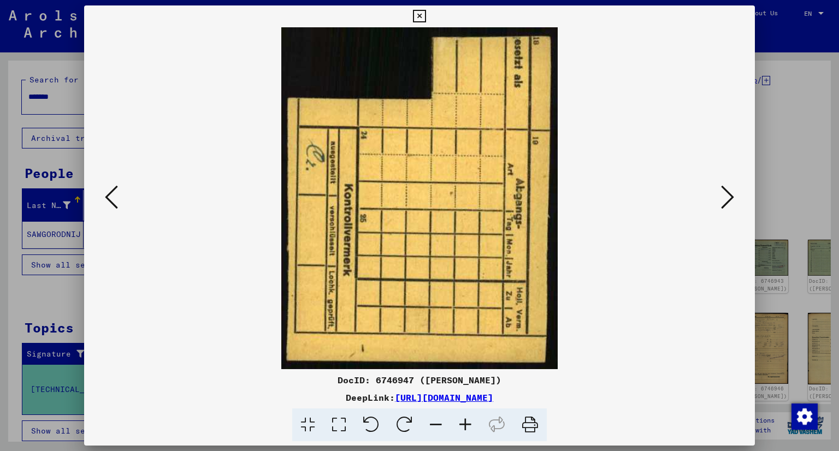
click at [722, 199] on icon at bounding box center [727, 197] width 13 height 26
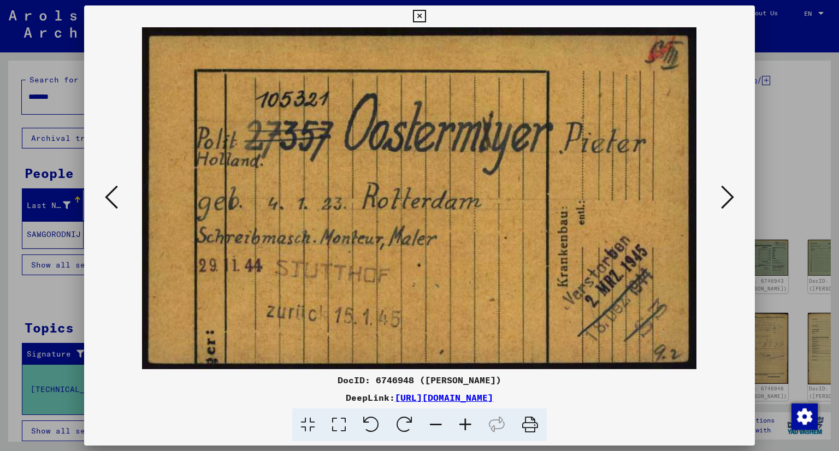
click at [719, 199] on button at bounding box center [728, 198] width 20 height 31
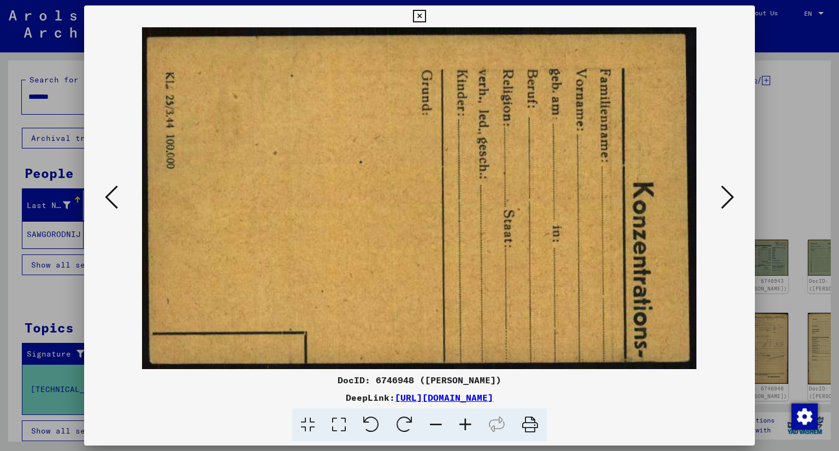
click at [719, 199] on button at bounding box center [728, 198] width 20 height 31
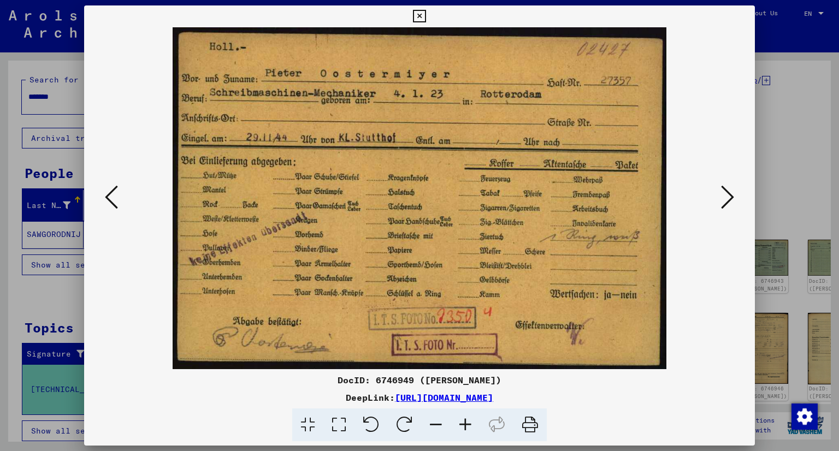
click at [719, 199] on button at bounding box center [728, 198] width 20 height 31
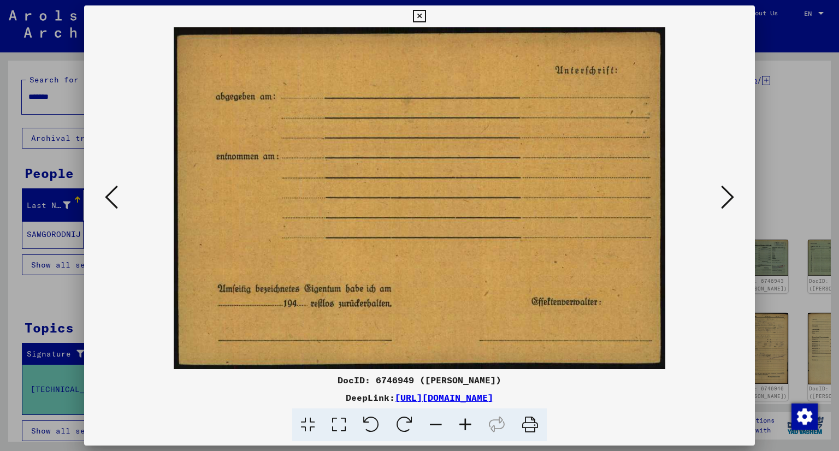
click at [719, 199] on button at bounding box center [728, 198] width 20 height 31
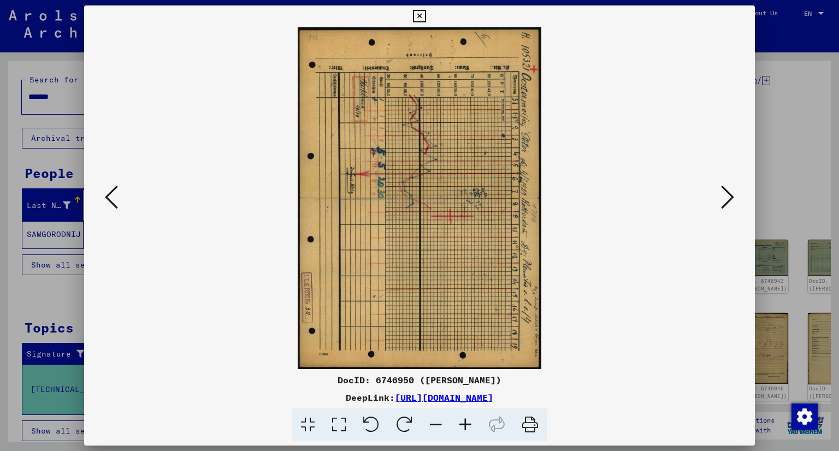
click at [719, 199] on button at bounding box center [728, 198] width 20 height 31
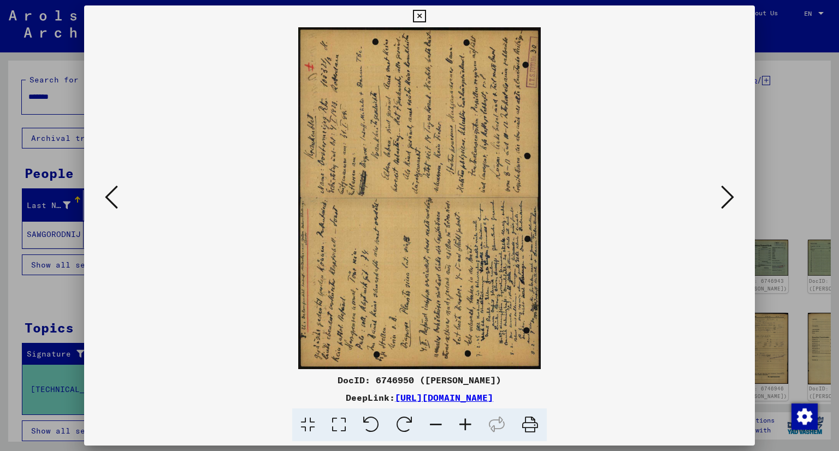
click at [719, 199] on button at bounding box center [728, 198] width 20 height 31
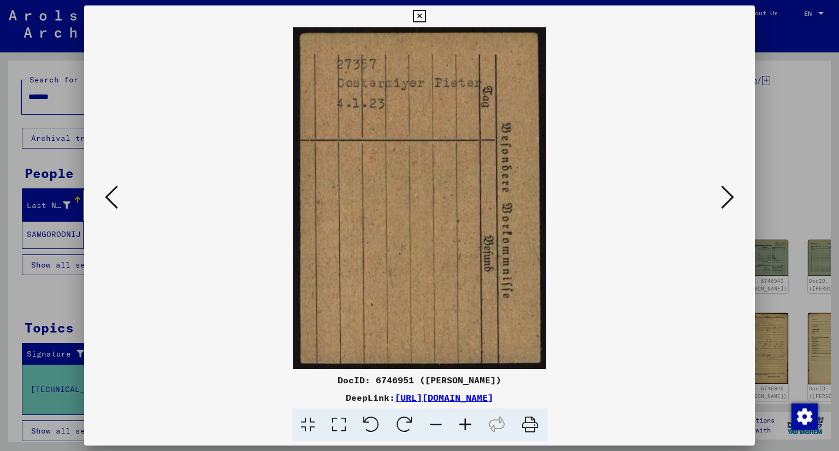
click at [719, 199] on button at bounding box center [728, 198] width 20 height 31
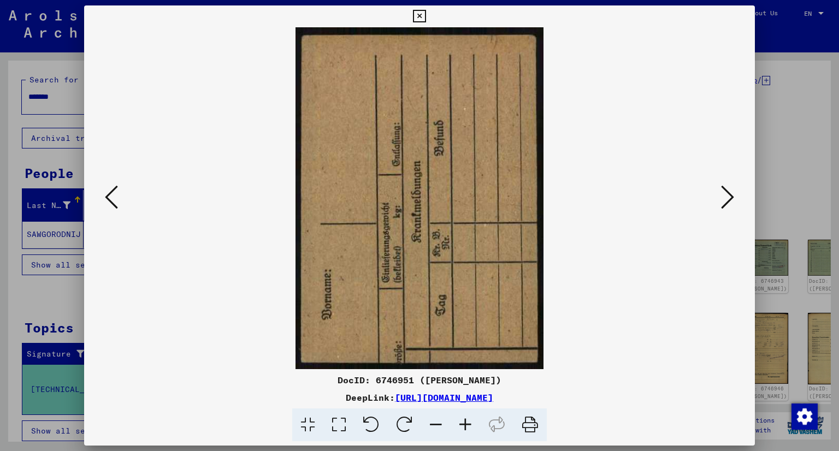
click at [719, 199] on button at bounding box center [728, 198] width 20 height 31
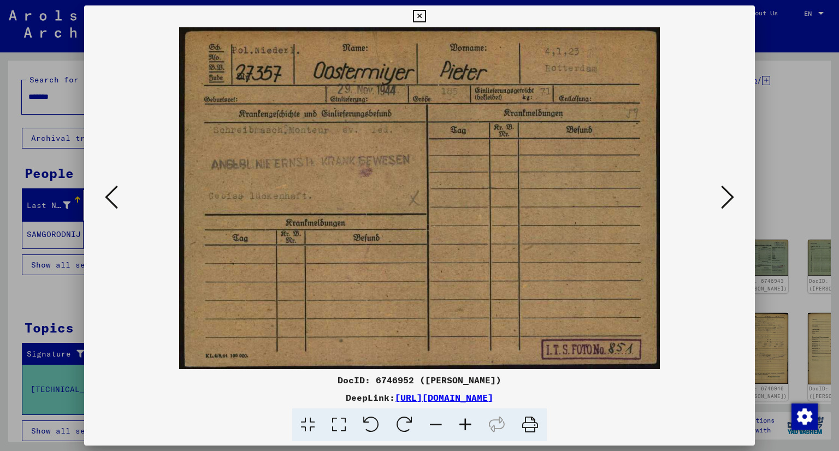
click at [719, 199] on button at bounding box center [728, 198] width 20 height 31
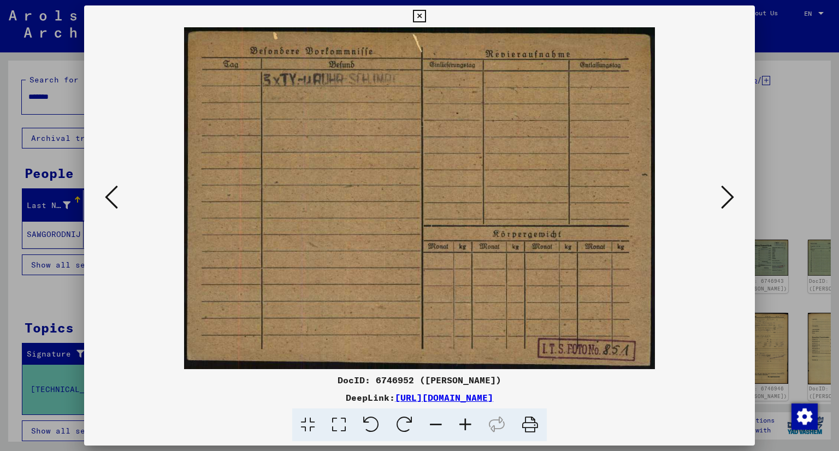
click at [719, 199] on button at bounding box center [728, 198] width 20 height 31
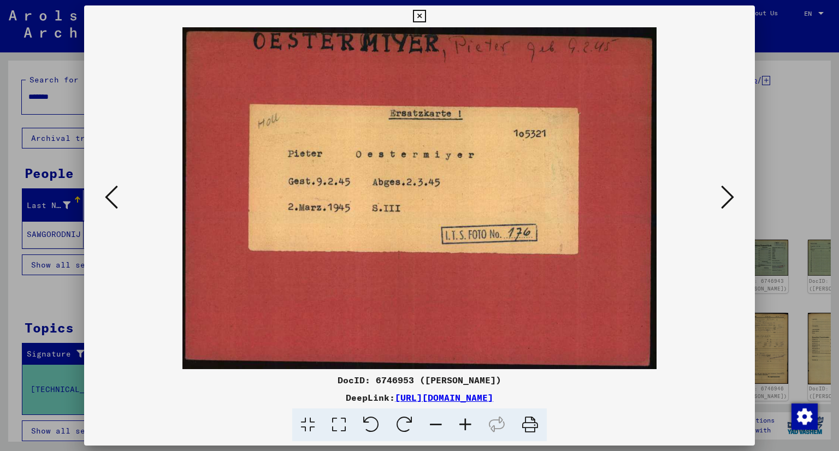
click at [719, 199] on button at bounding box center [728, 198] width 20 height 31
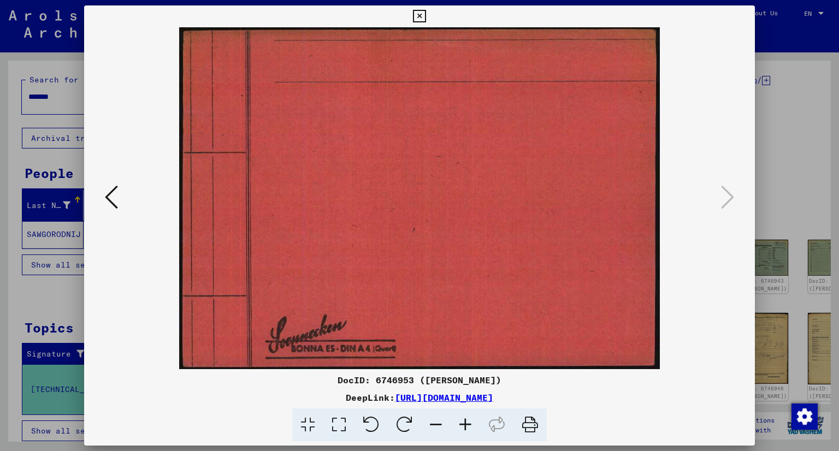
click at [83, 167] on div at bounding box center [419, 225] width 839 height 451
